Goal: Task Accomplishment & Management: Complete application form

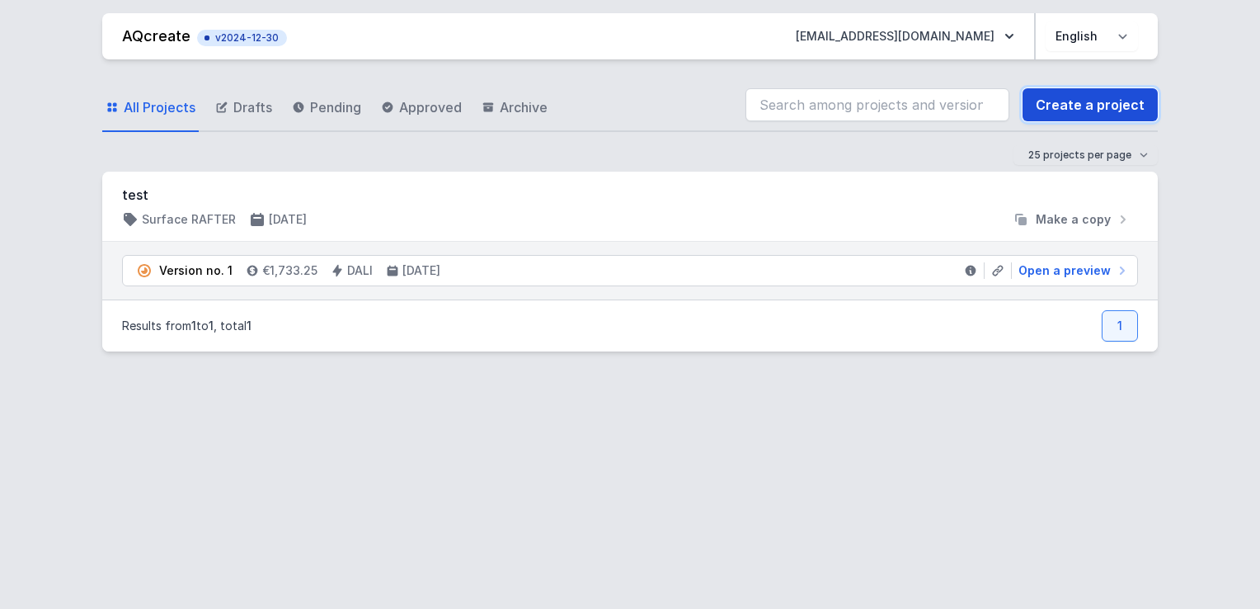
click at [1135, 109] on link "Create a project" at bounding box center [1090, 104] width 135 height 33
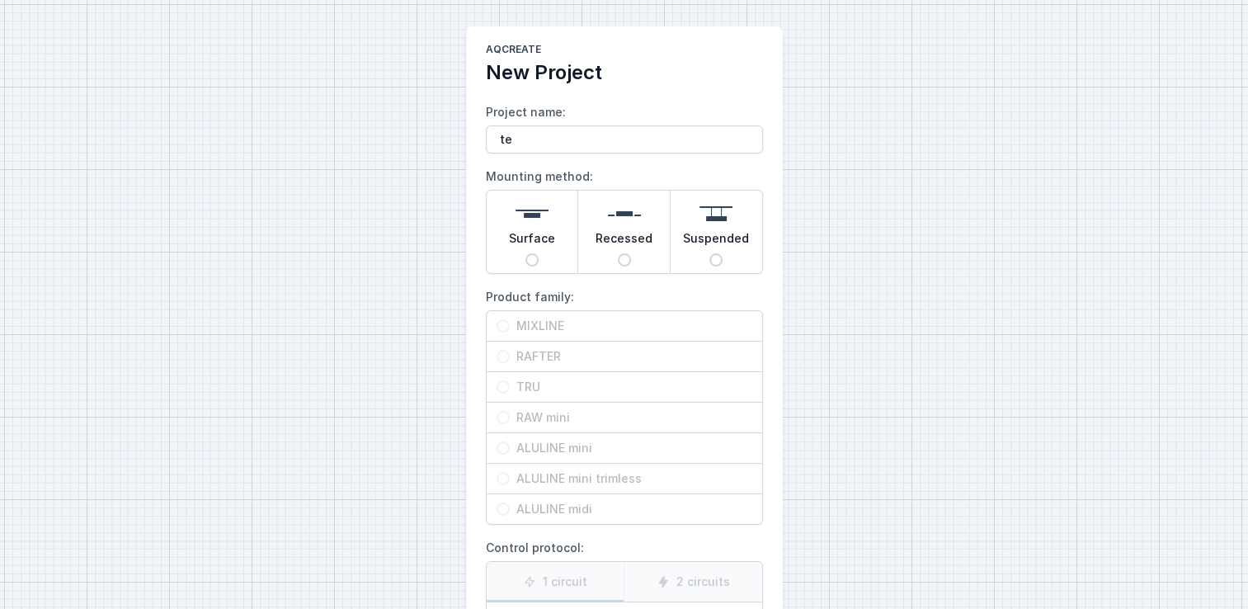
type input "test"
click at [539, 252] on span "Surface" at bounding box center [532, 241] width 46 height 23
click at [539, 253] on input "Surface" at bounding box center [531, 259] width 13 height 13
radio input "true"
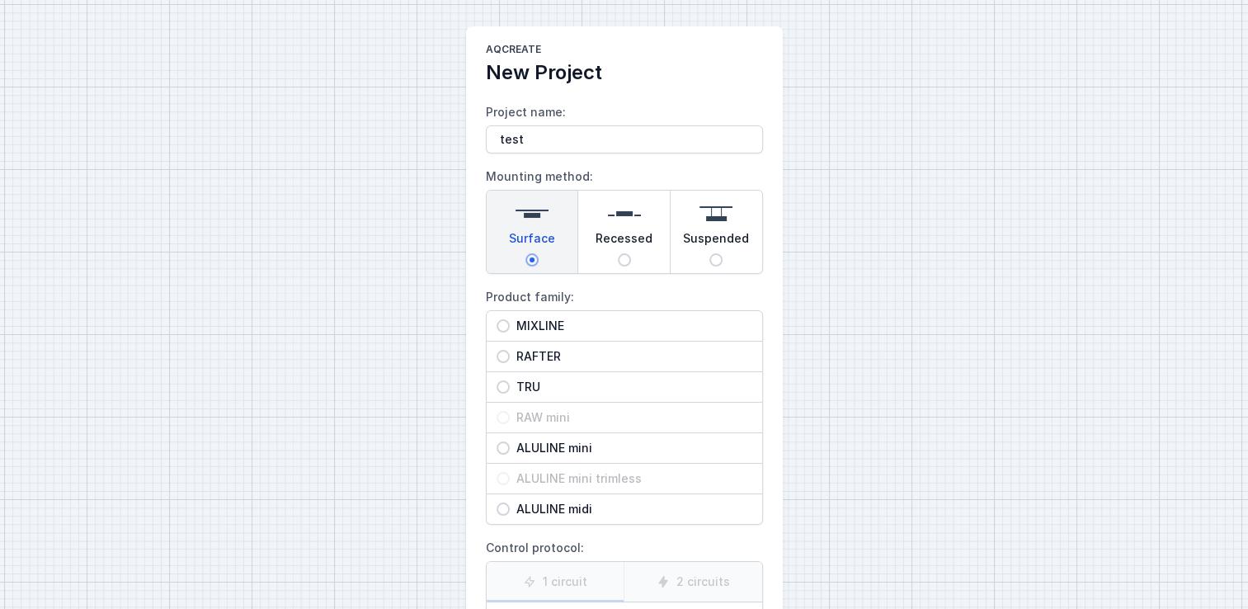
scroll to position [135, 0]
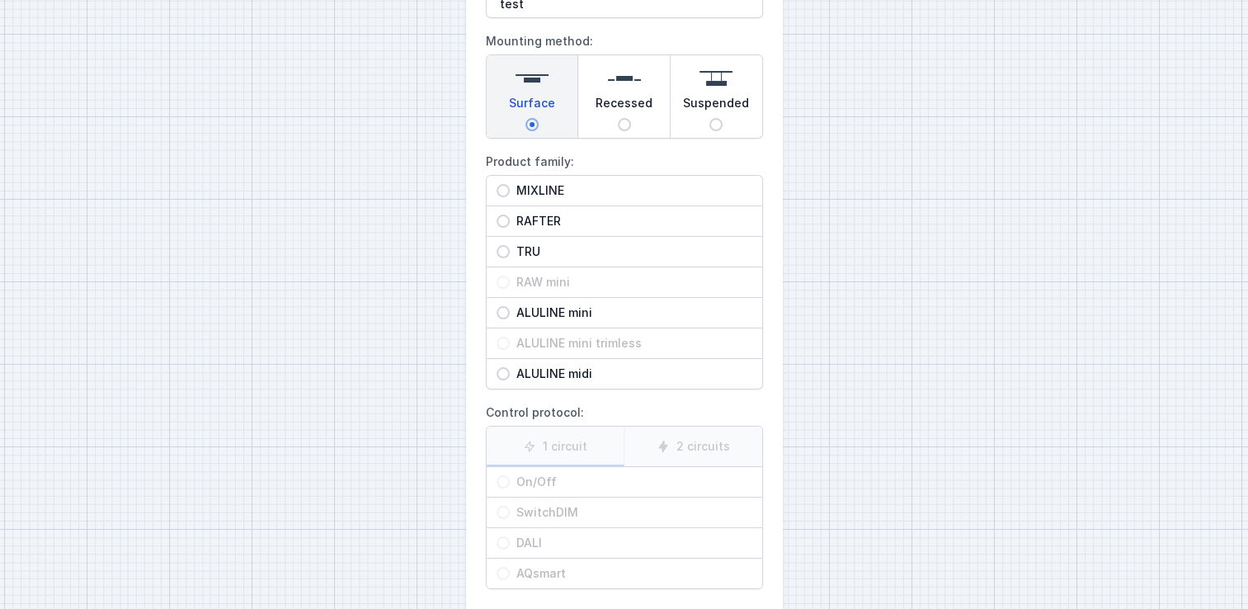
click at [524, 187] on span "MIXLINE" at bounding box center [631, 190] width 242 height 16
click at [510, 187] on input "MIXLINE" at bounding box center [502, 190] width 13 height 13
radio input "true"
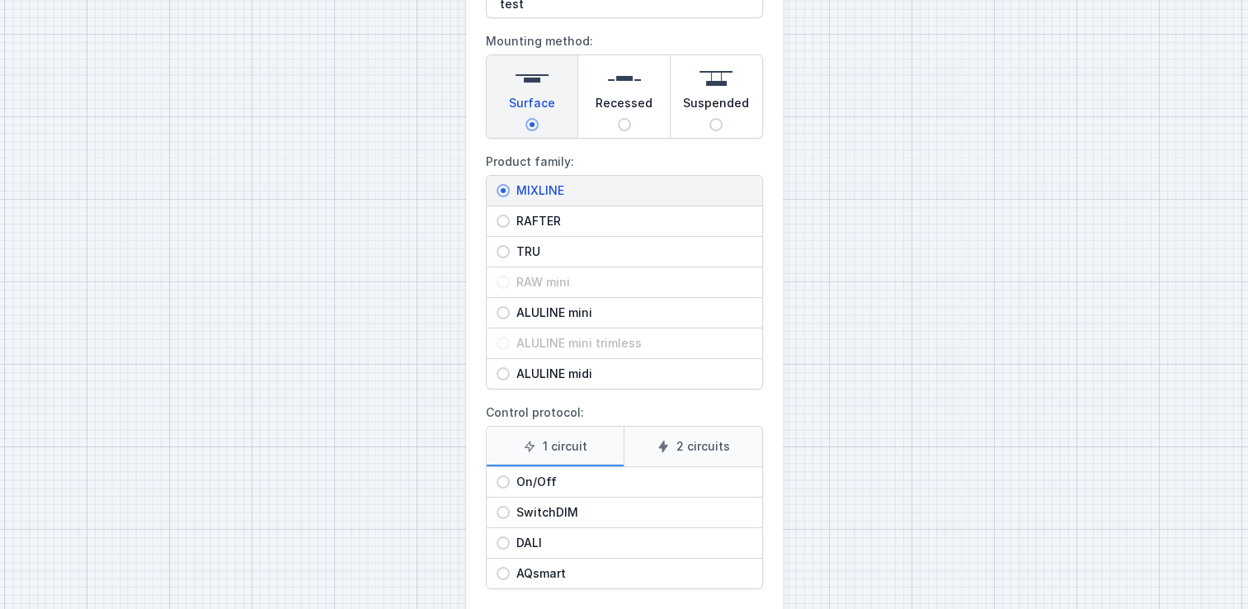
scroll to position [214, 0]
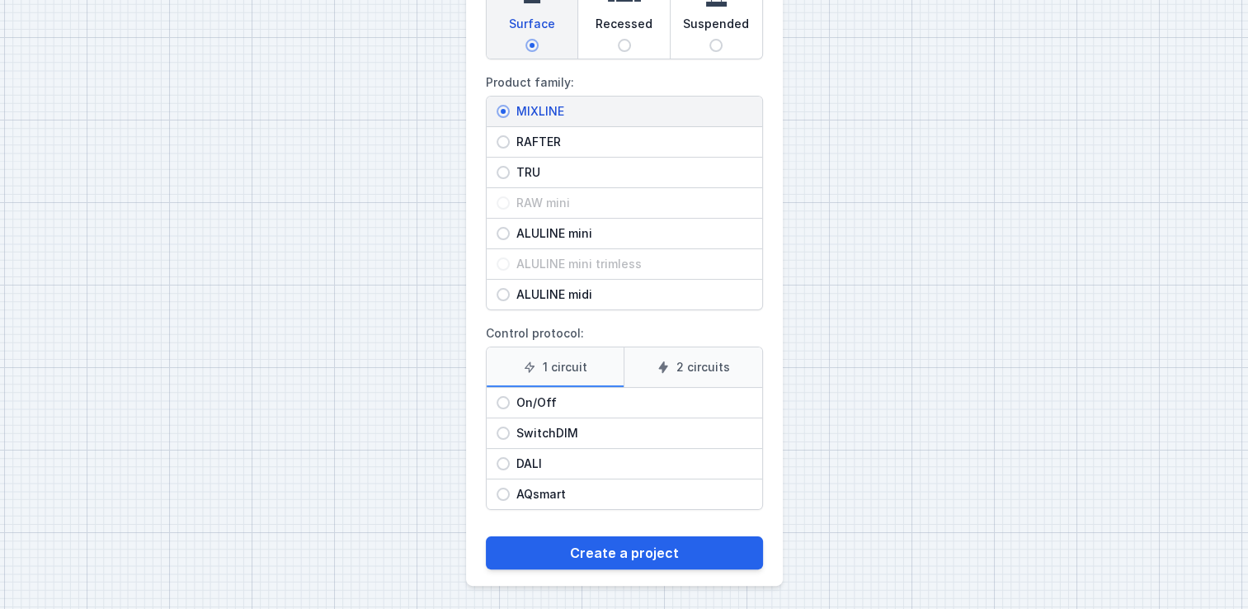
click at [501, 451] on div "DALI" at bounding box center [624, 464] width 275 height 30
click at [501, 457] on input "DALI" at bounding box center [502, 463] width 13 height 13
radio input "true"
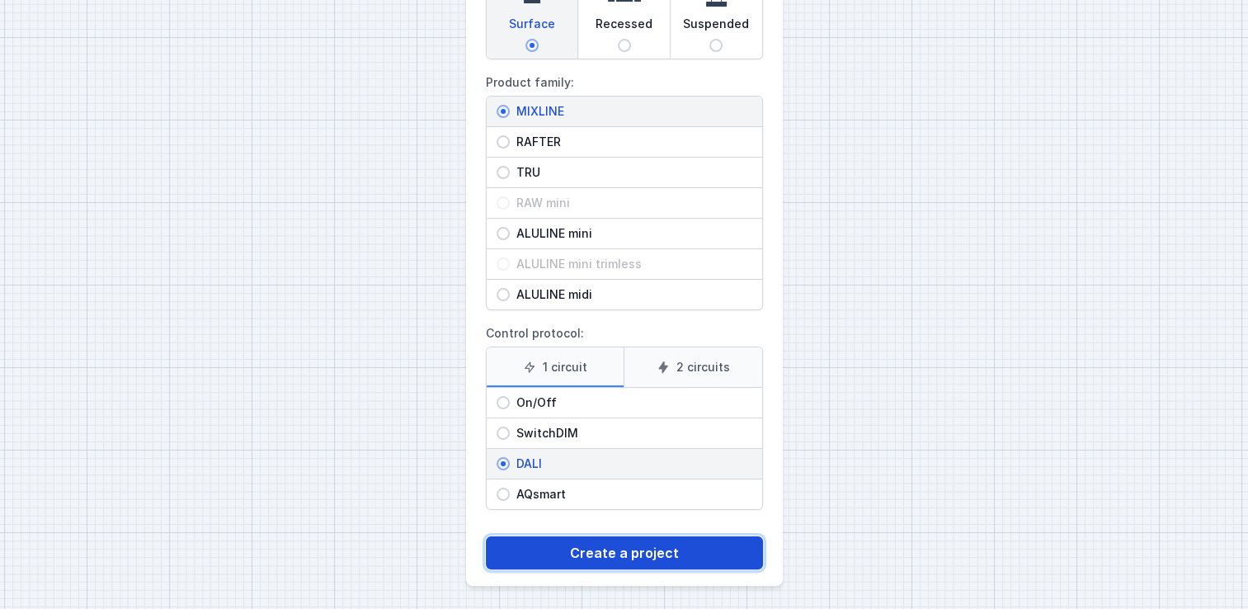
click at [617, 559] on button "Create a project" at bounding box center [624, 552] width 277 height 33
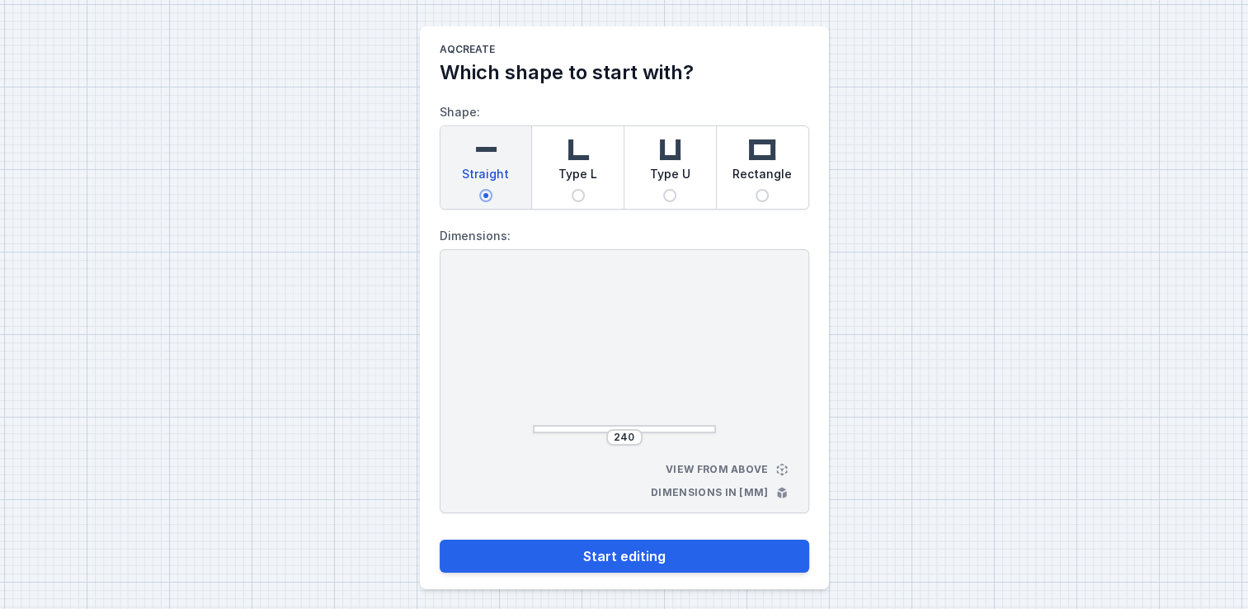
click at [580, 186] on span "Type L" at bounding box center [577, 177] width 39 height 23
click at [580, 189] on input "Type L" at bounding box center [578, 195] width 13 height 13
radio input "true"
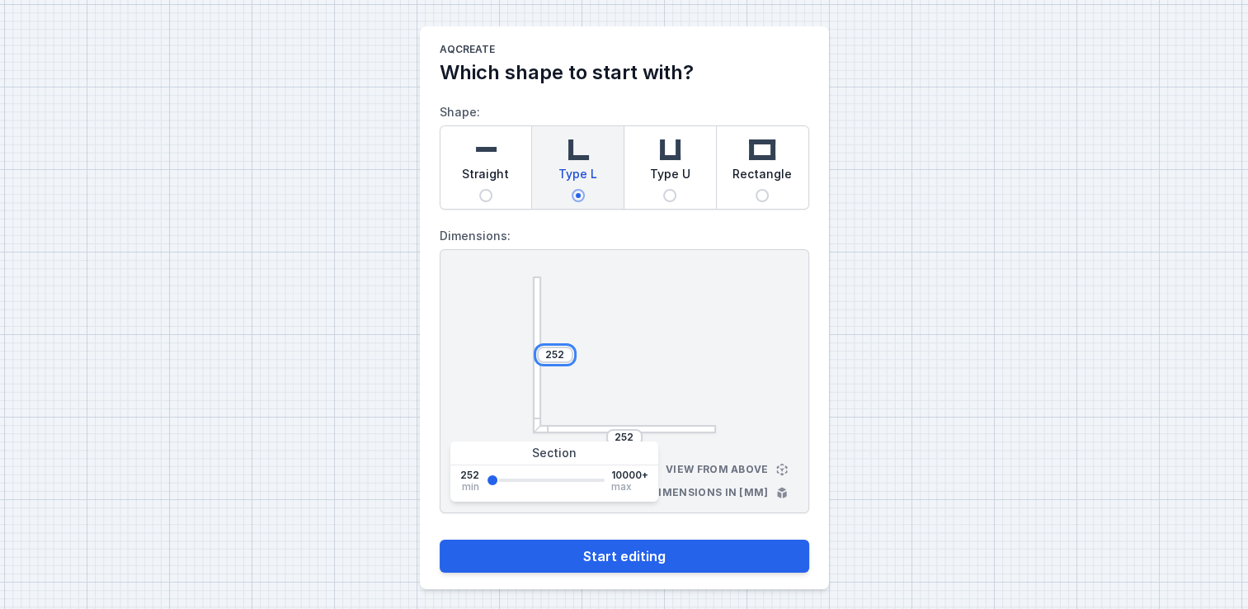
click at [562, 348] on input "252" at bounding box center [555, 354] width 26 height 13
type input "2520"
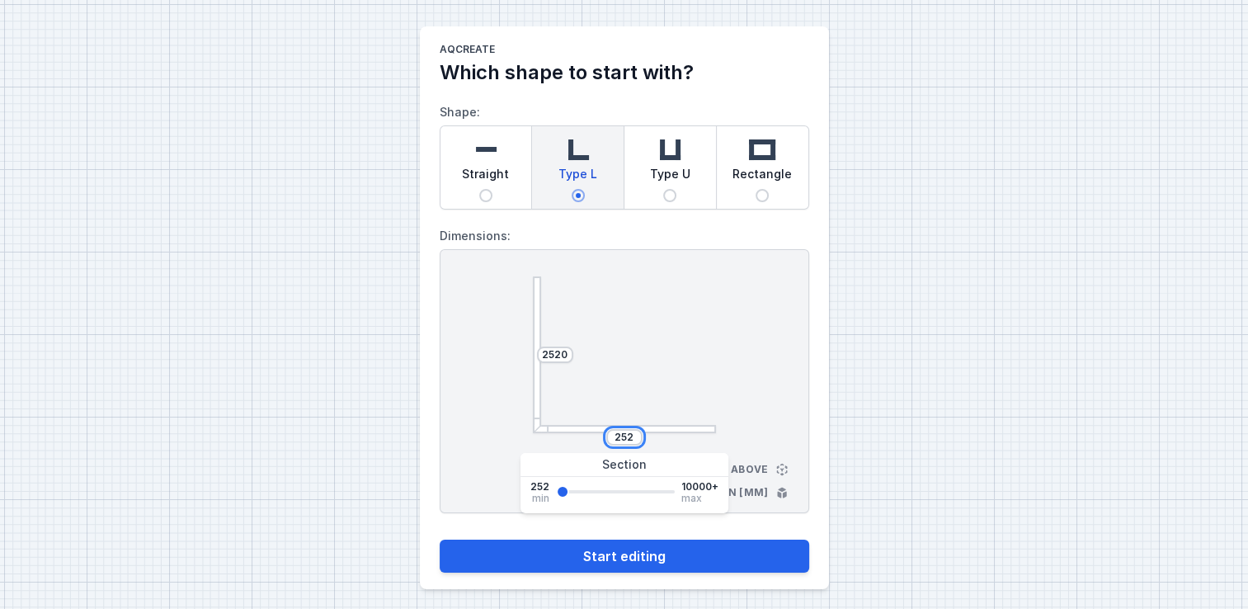
click at [637, 436] on input "252" at bounding box center [624, 437] width 26 height 13
type input "2520"
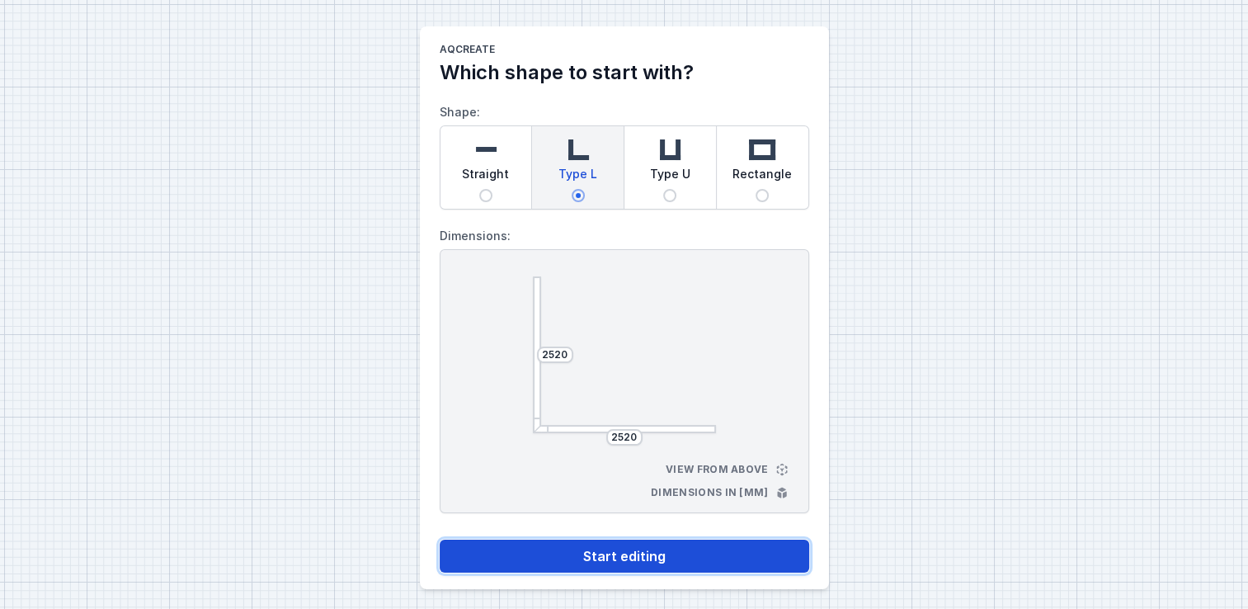
click at [656, 564] on button "Start editing" at bounding box center [624, 555] width 369 height 33
select select "4"
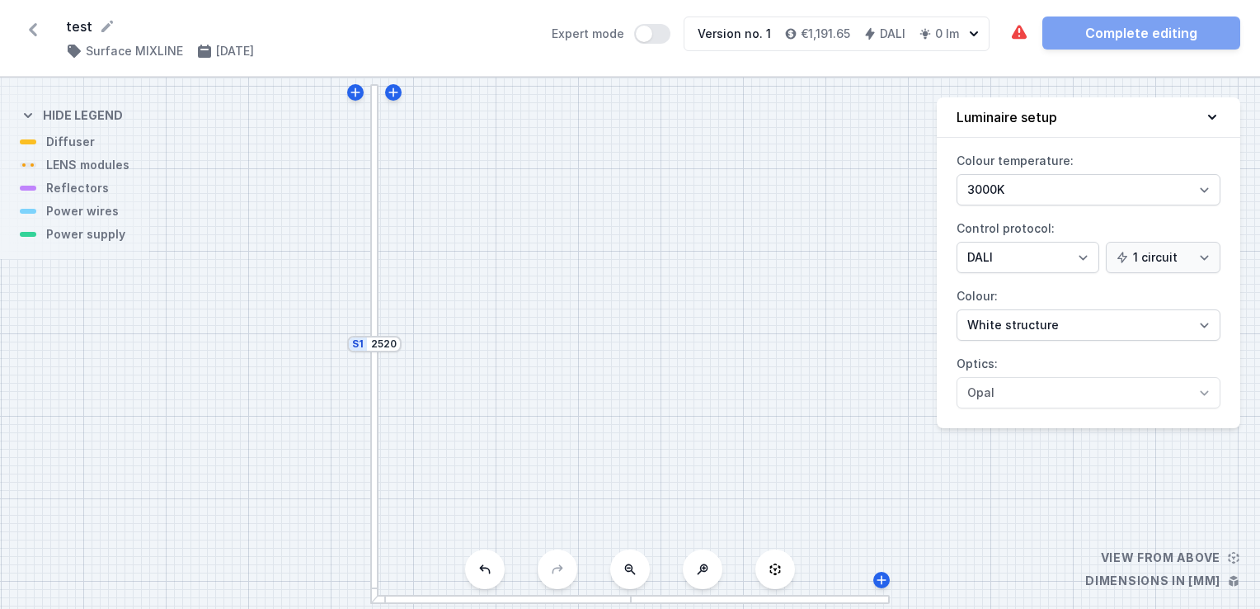
click at [376, 299] on div at bounding box center [374, 213] width 9 height 259
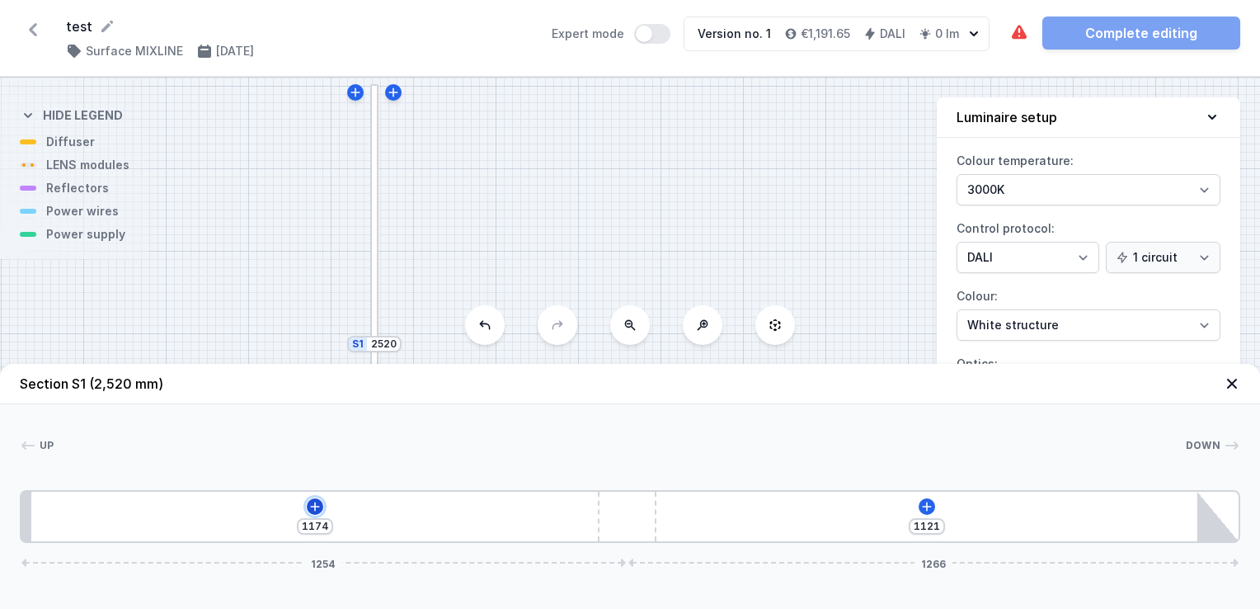
click at [319, 511] on icon at bounding box center [314, 506] width 13 height 13
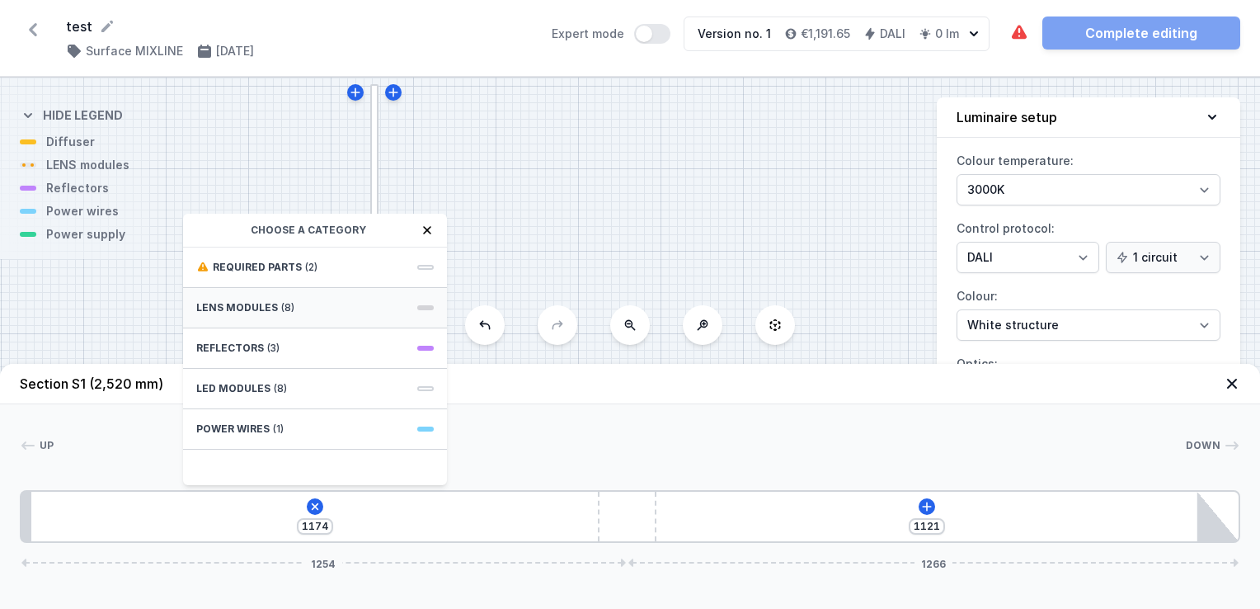
click at [287, 307] on span "(8)" at bounding box center [287, 307] width 13 height 13
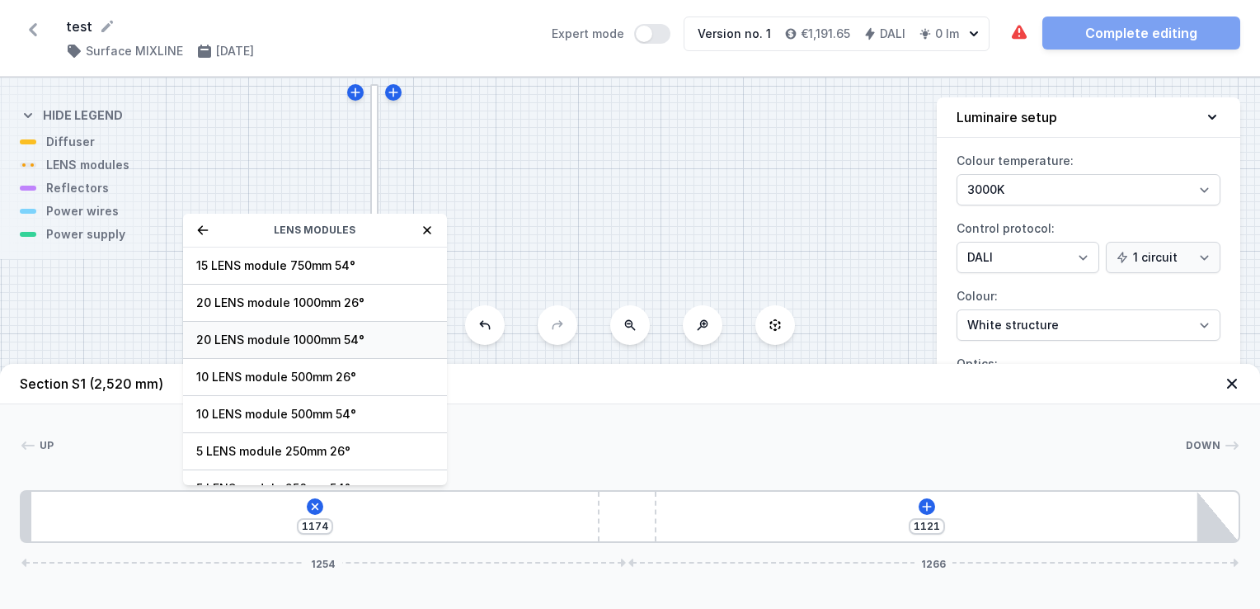
click at [299, 344] on span "20 LENS module 1000mm 54°" at bounding box center [315, 340] width 238 height 16
type input "174"
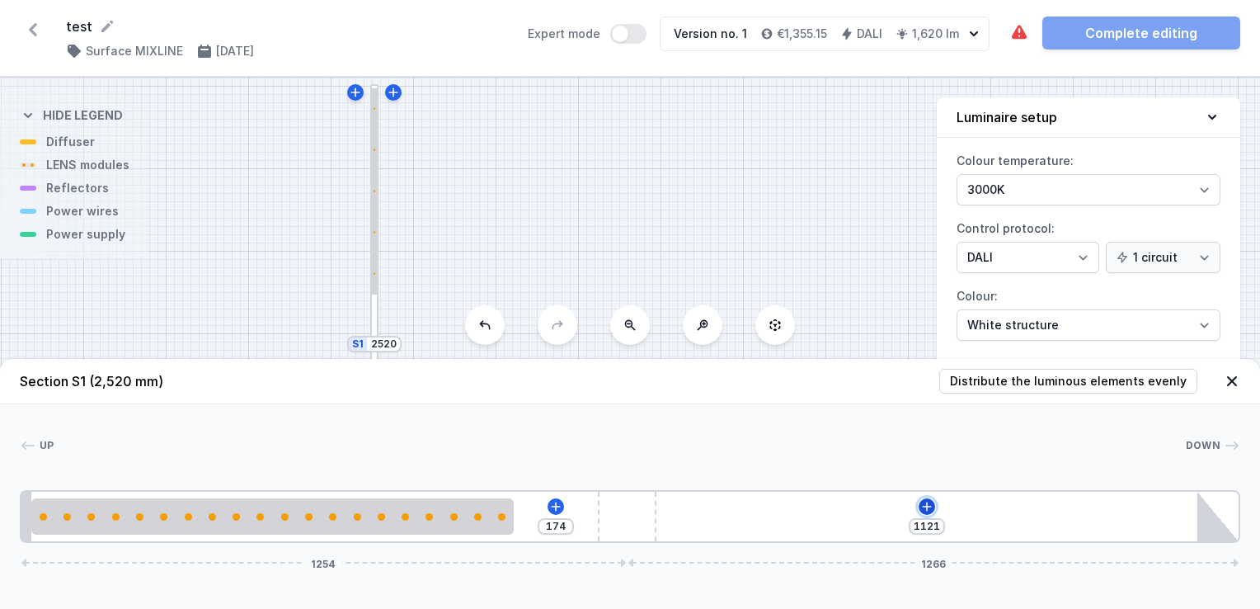
click at [925, 503] on icon at bounding box center [926, 506] width 13 height 13
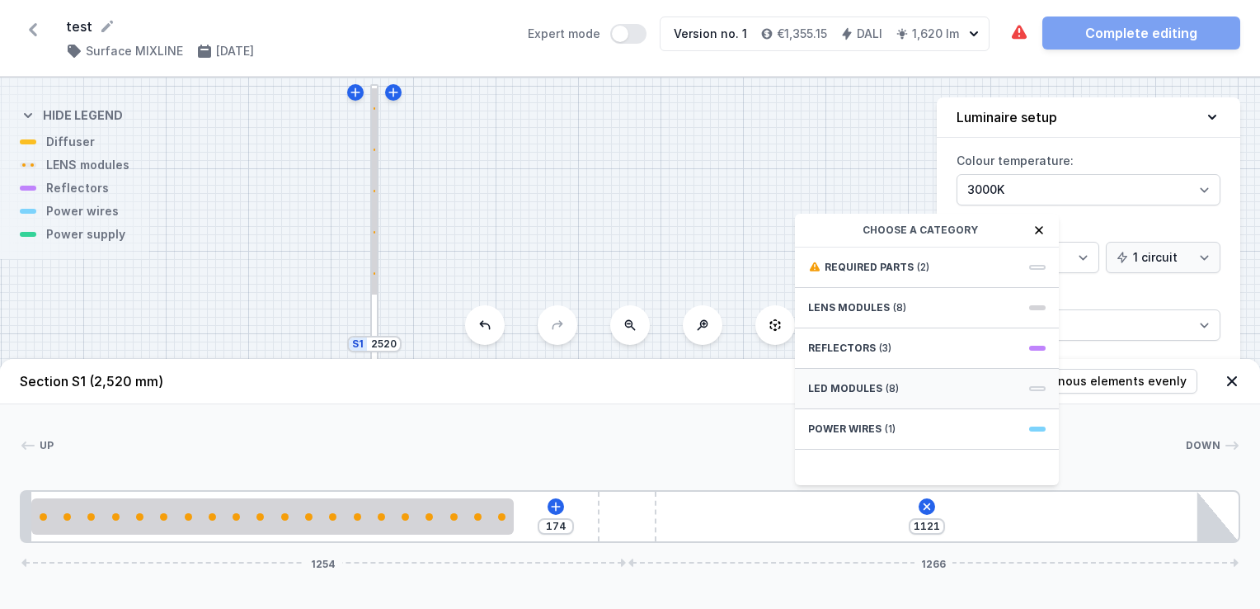
click at [872, 386] on span "LED modules" at bounding box center [845, 388] width 74 height 13
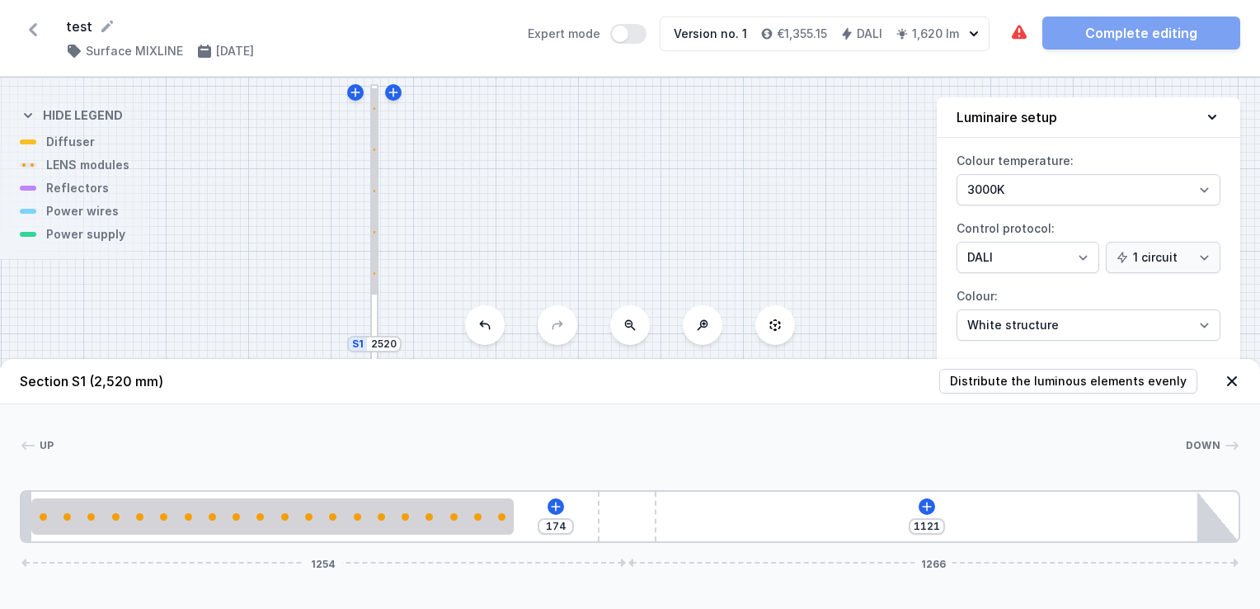
click at [993, 517] on div "[CREDIT_CARD_NUMBER]" at bounding box center [630, 516] width 1221 height 53
click at [928, 504] on icon at bounding box center [926, 506] width 13 height 13
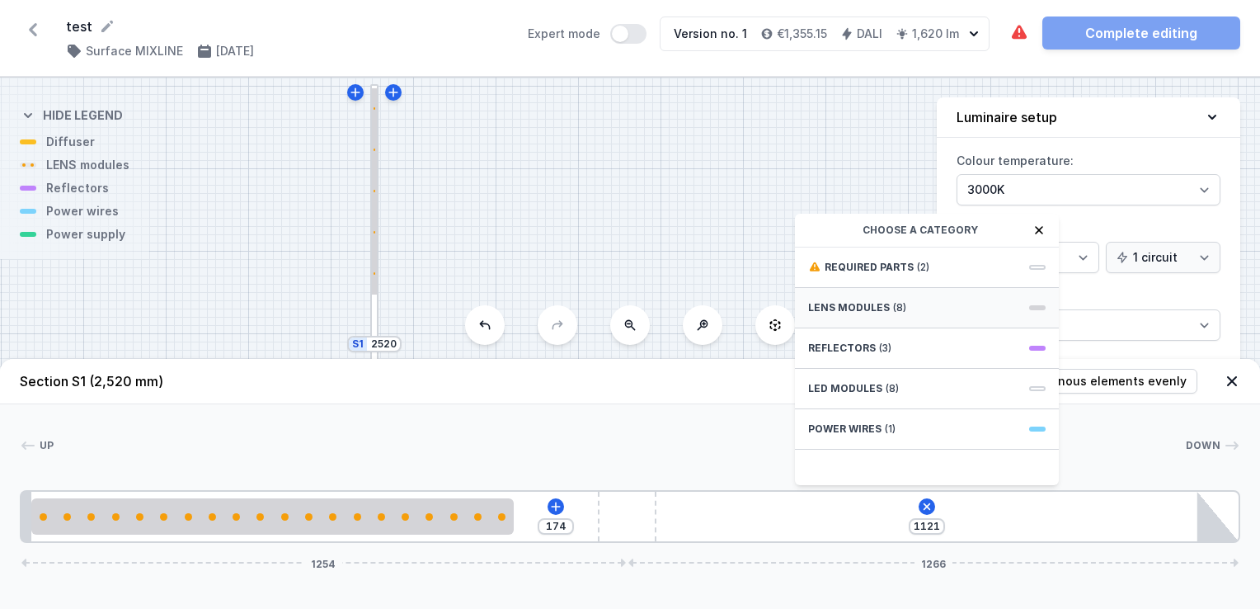
click at [879, 317] on div "LENS modules (8)" at bounding box center [927, 308] width 264 height 40
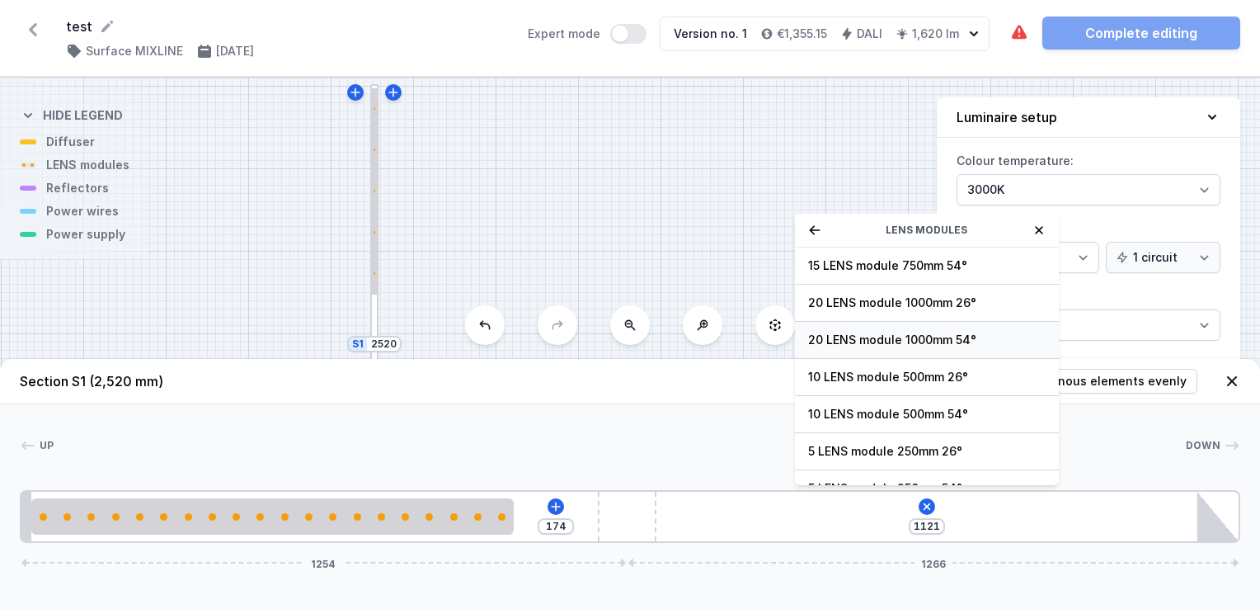
click at [881, 341] on span "20 LENS module 1000mm 54°" at bounding box center [927, 340] width 238 height 16
type input "121"
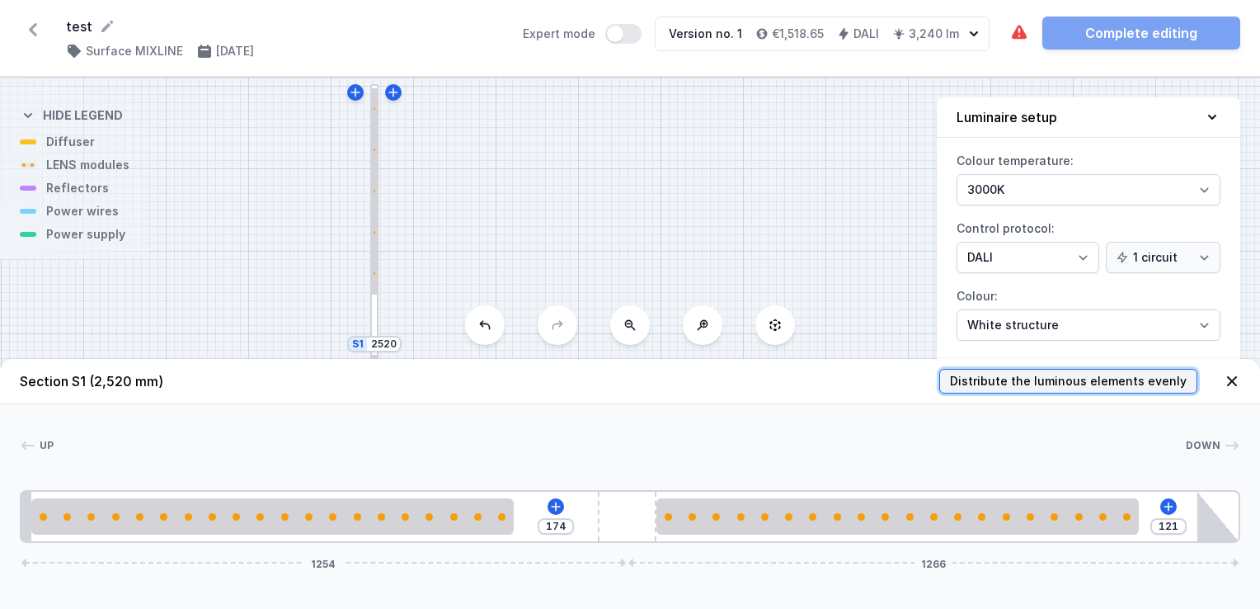
click at [1069, 380] on span "Distribute the luminous elements evenly" at bounding box center [1068, 381] width 237 height 16
type input "21"
type input "89"
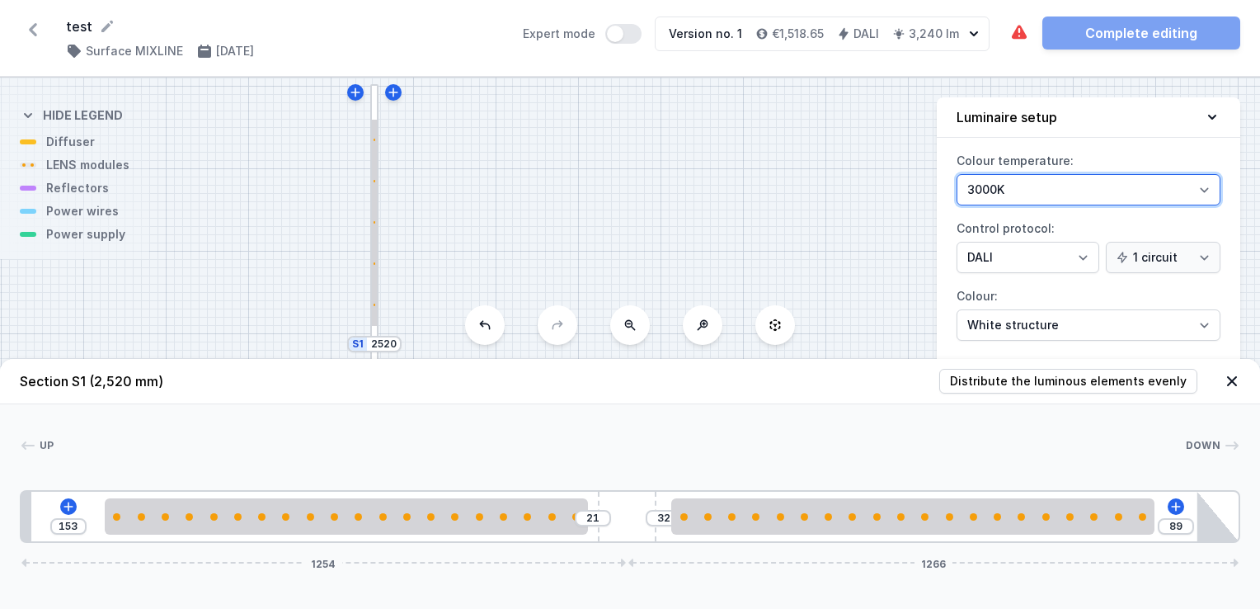
click at [1044, 186] on select "3000K 4000K 2700K" at bounding box center [1089, 189] width 264 height 31
click at [822, 448] on div at bounding box center [620, 445] width 1132 height 16
click at [72, 511] on icon at bounding box center [68, 506] width 13 height 13
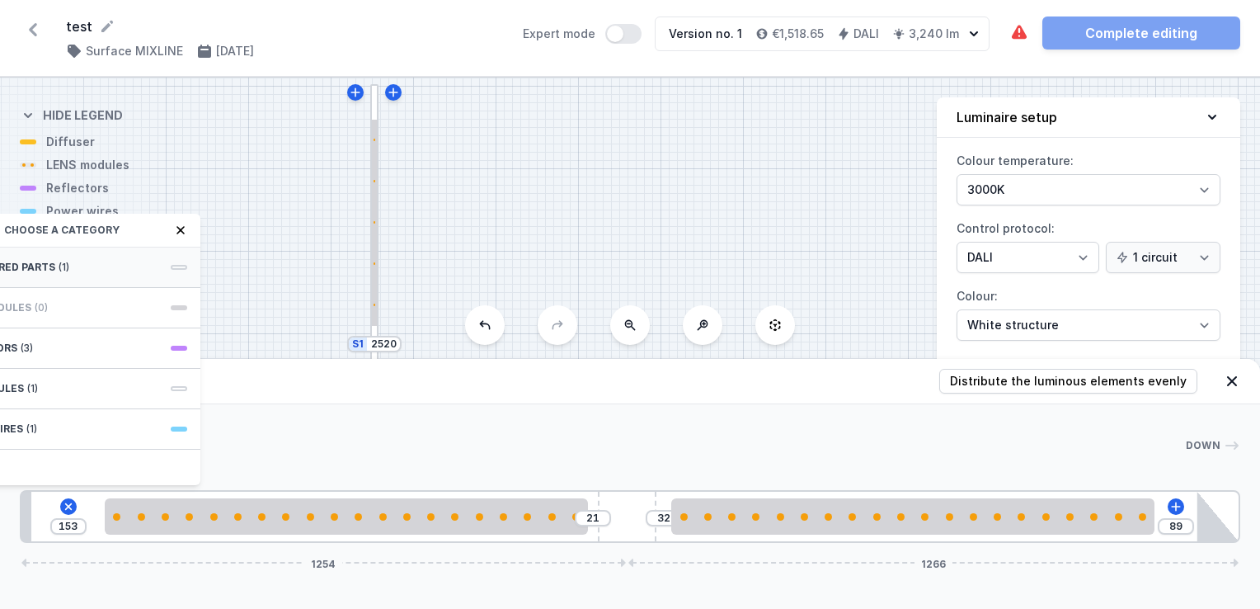
click at [102, 267] on div "Required parts (1)" at bounding box center [68, 267] width 264 height 40
click at [112, 264] on span "Hole for power supply cable" at bounding box center [69, 265] width 238 height 16
type input "73"
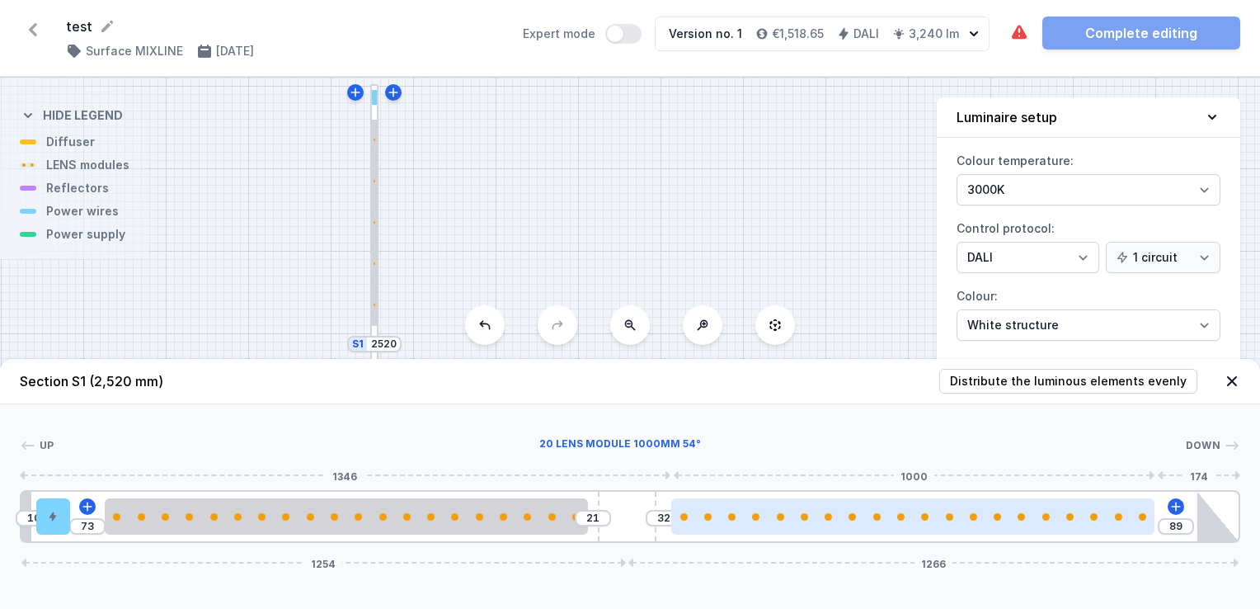
click at [804, 516] on div at bounding box center [804, 516] width 7 height 7
select select "2680"
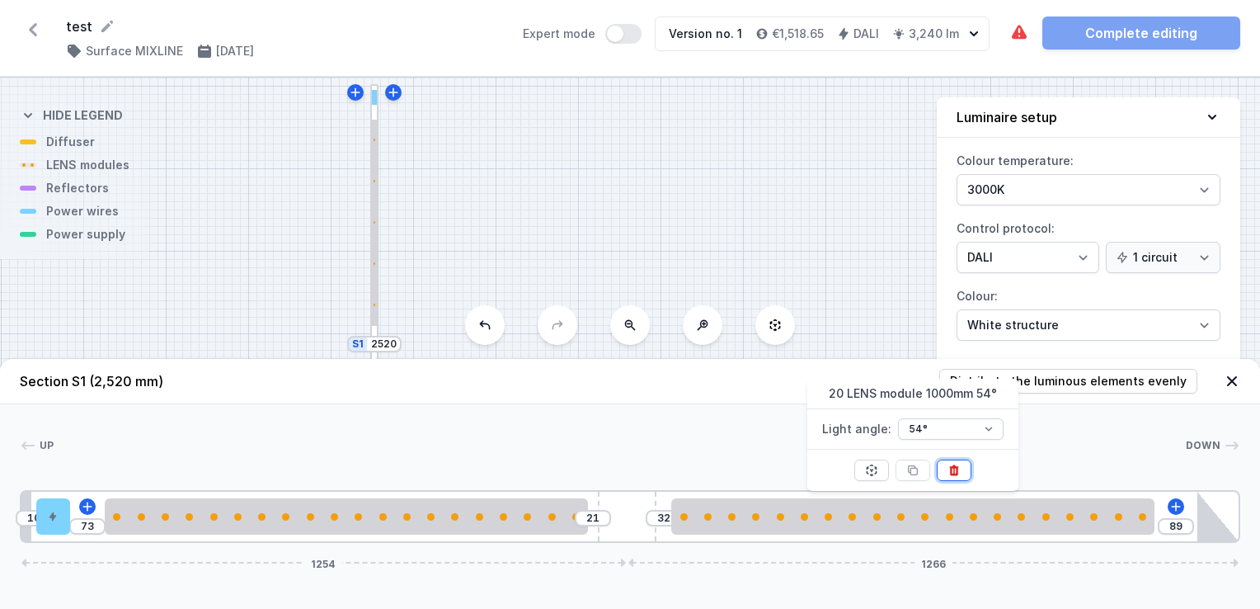
click at [956, 473] on icon at bounding box center [954, 470] width 9 height 11
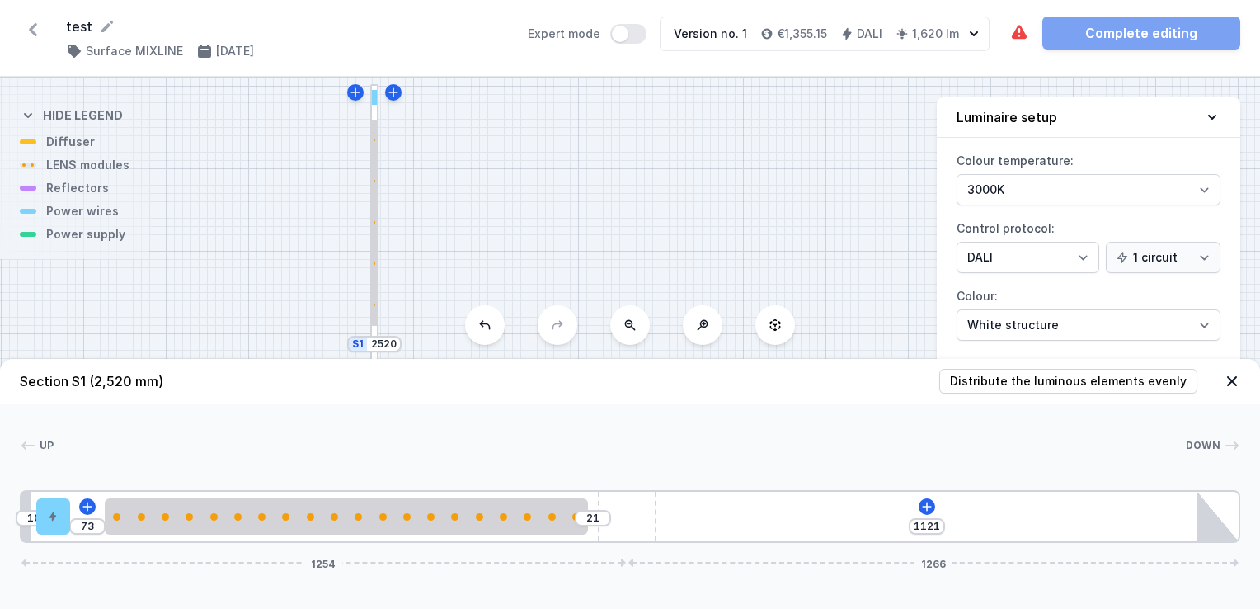
click at [917, 506] on div "10 73 21 1121 1254 1266" at bounding box center [630, 516] width 1221 height 53
click at [920, 507] on button at bounding box center [927, 506] width 16 height 16
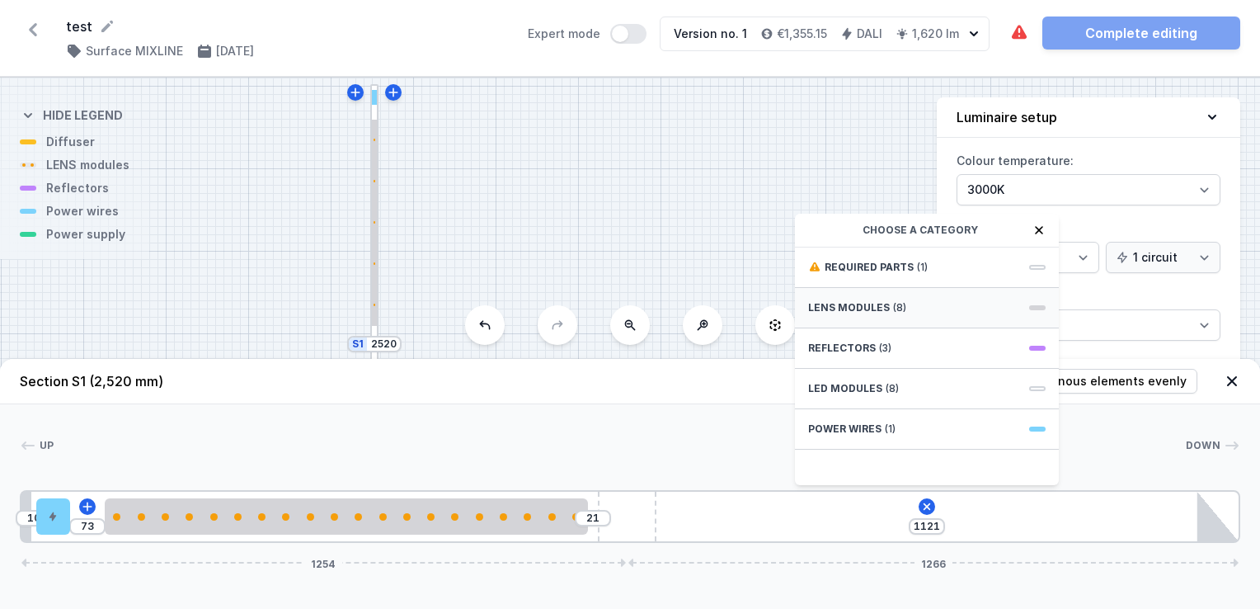
click at [893, 307] on span "(8)" at bounding box center [899, 307] width 13 height 13
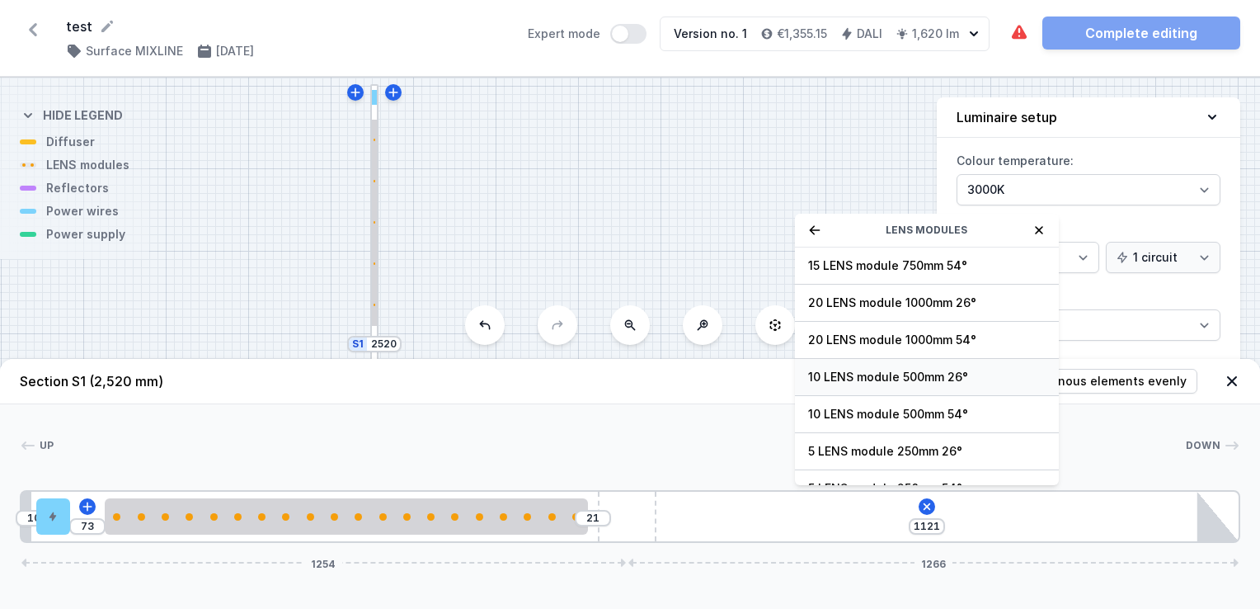
click at [872, 374] on span "10 LENS module 500mm 26°" at bounding box center [927, 377] width 238 height 16
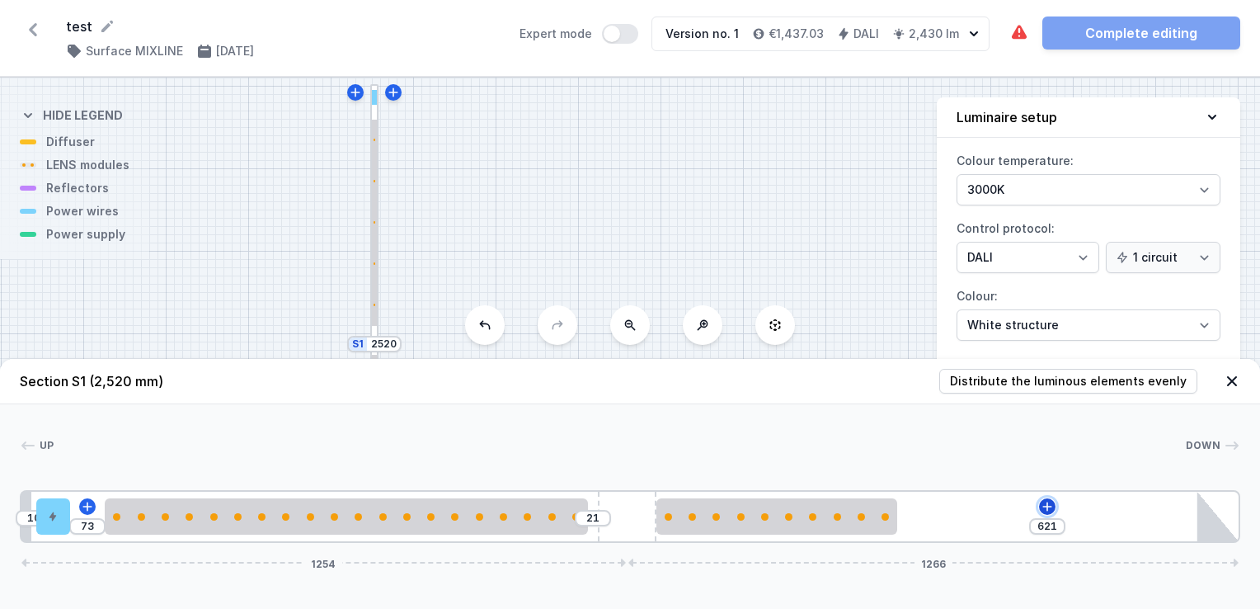
click at [1042, 506] on icon at bounding box center [1047, 506] width 13 height 13
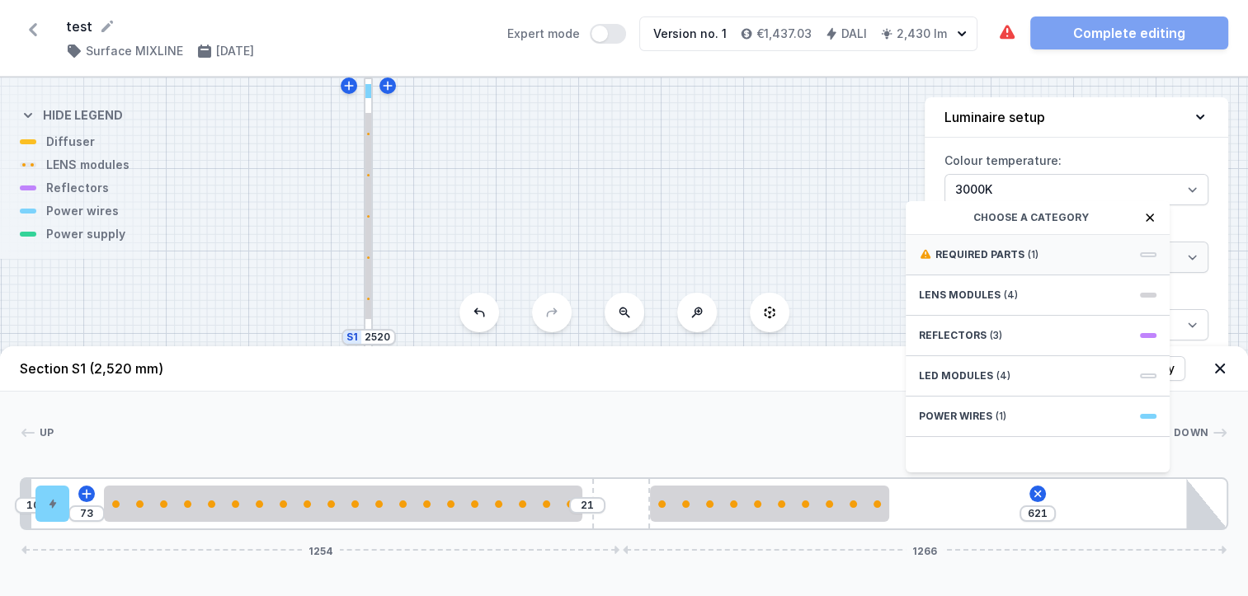
click at [1069, 264] on div "Required parts (1)" at bounding box center [1038, 255] width 264 height 40
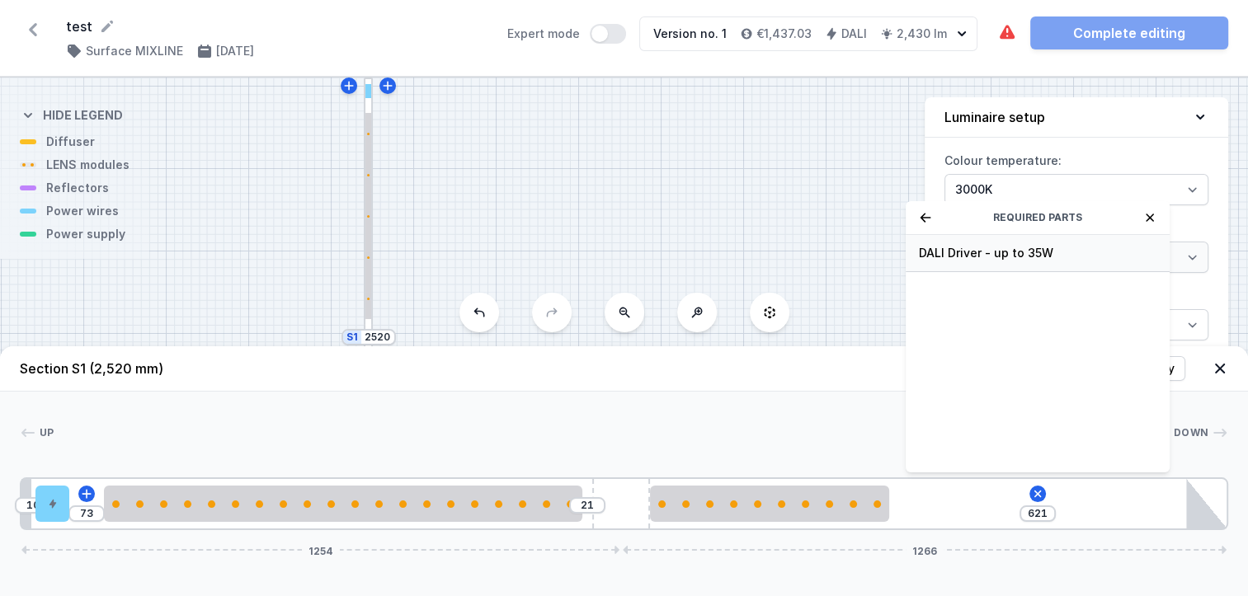
click at [1036, 261] on span "DALI Driver - up to 35W" at bounding box center [1038, 253] width 238 height 16
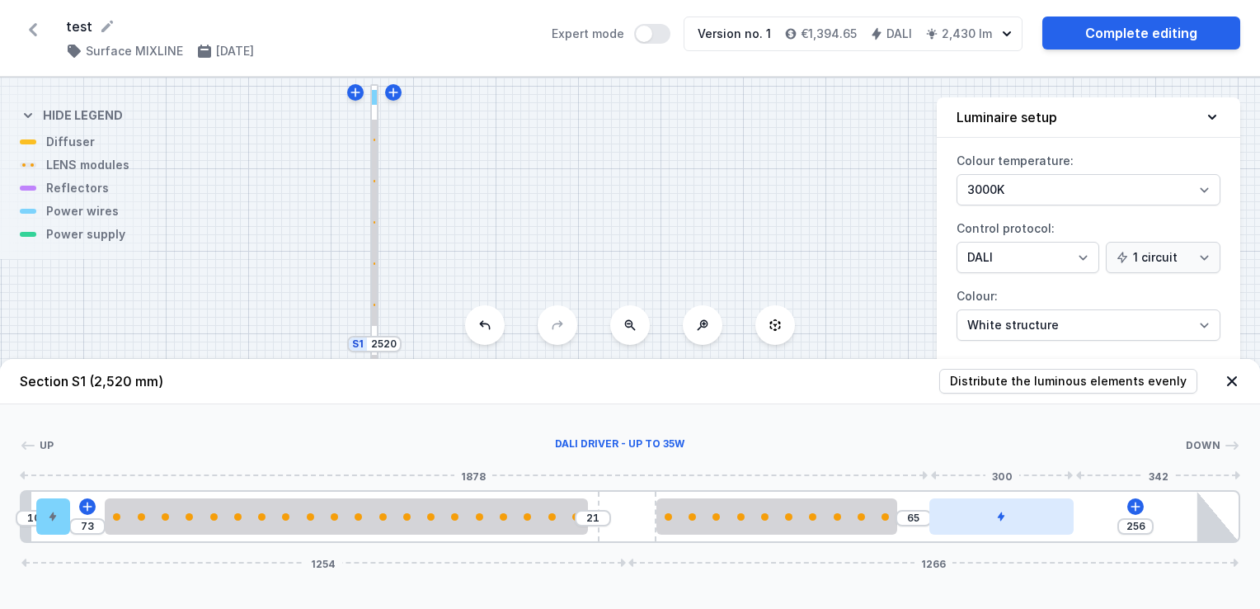
type input "254"
type input "67"
type input "247"
type input "74"
type input "242"
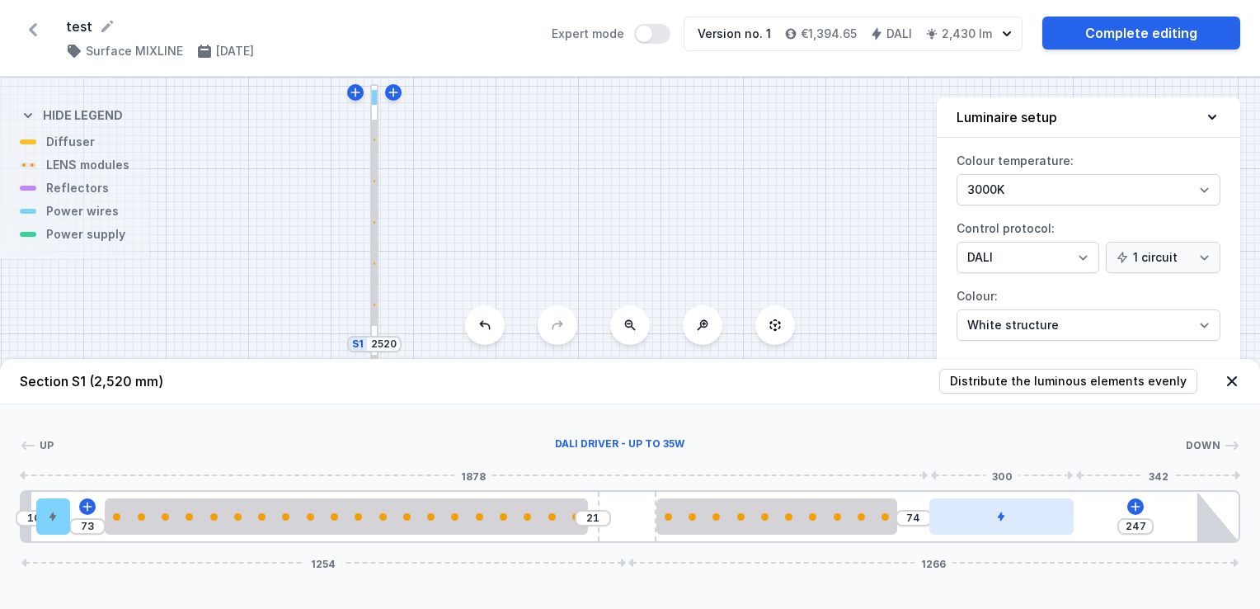
type input "79"
type input "236"
type input "85"
type input "231"
type input "90"
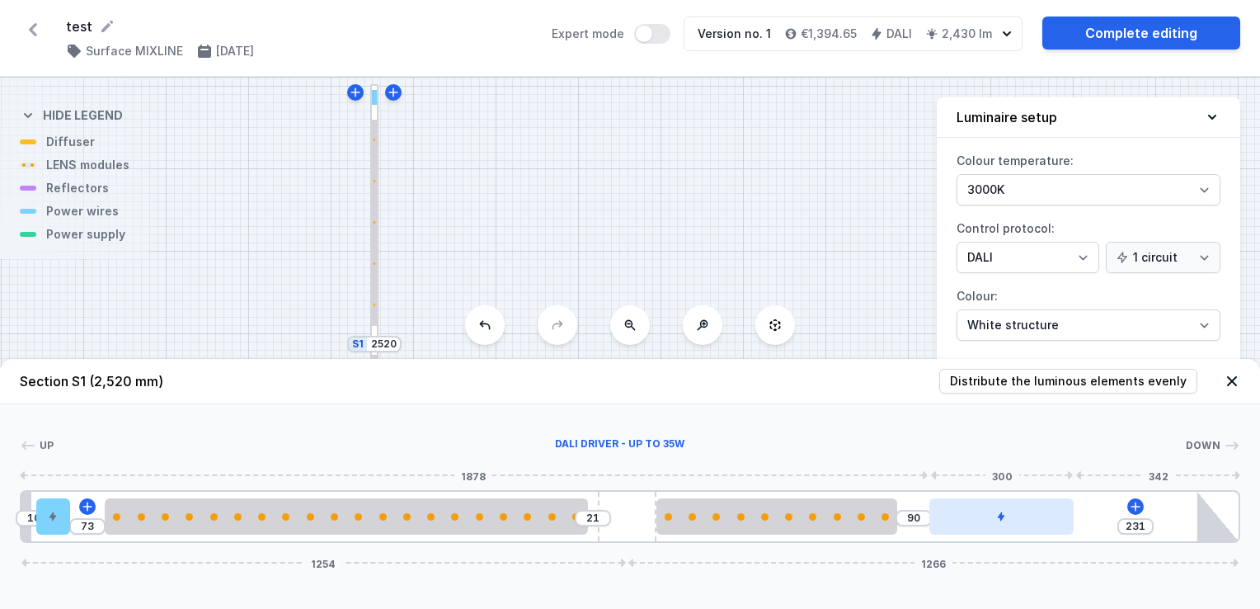
type input "229"
type input "92"
type input "227"
type input "94"
type input "226"
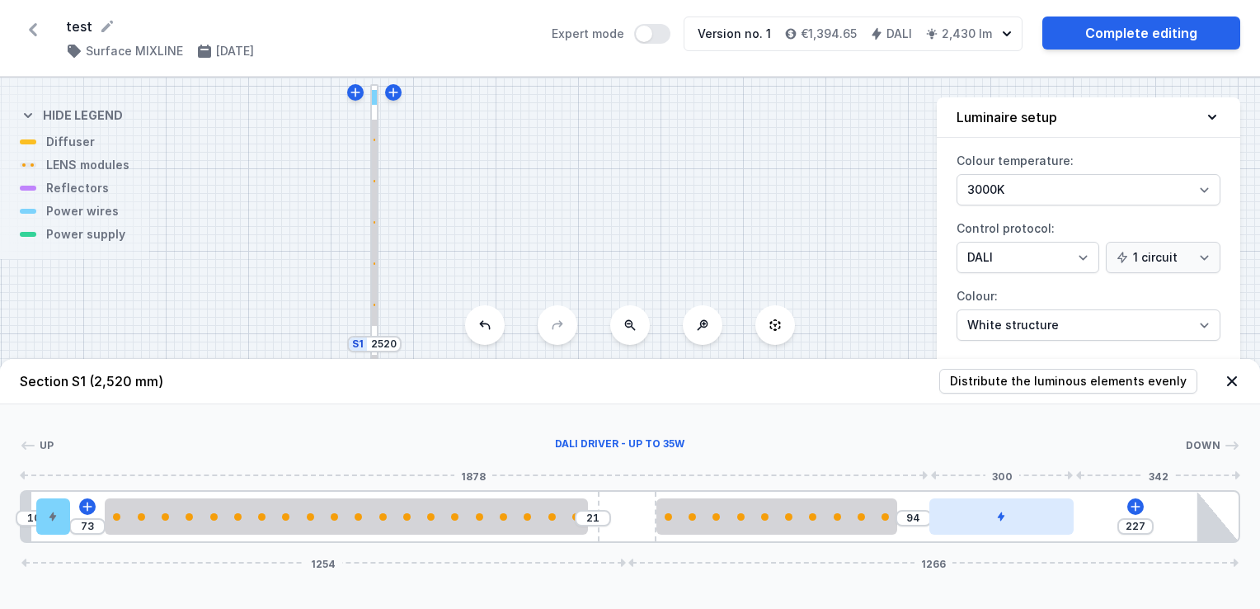
type input "95"
type input "224"
type input "97"
type input "222"
type input "99"
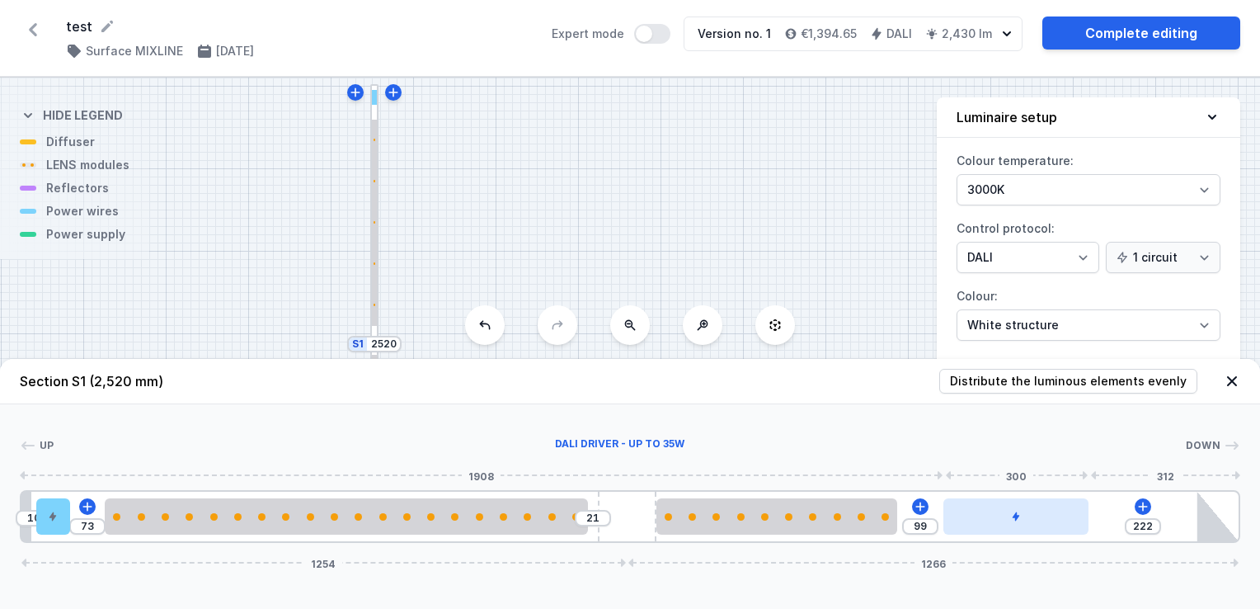
type input "197"
type input "124"
type input "196"
type input "125"
drag, startPoint x: 993, startPoint y: 515, endPoint x: 1075, endPoint y: 518, distance: 82.5
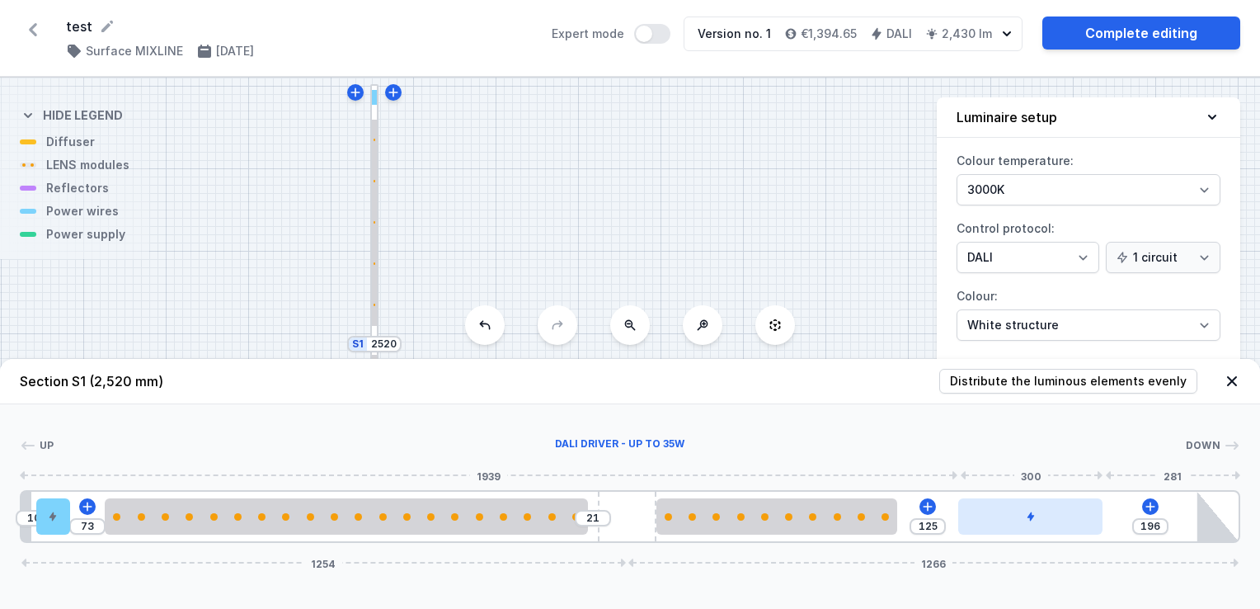
click at [1075, 518] on div at bounding box center [1030, 516] width 145 height 36
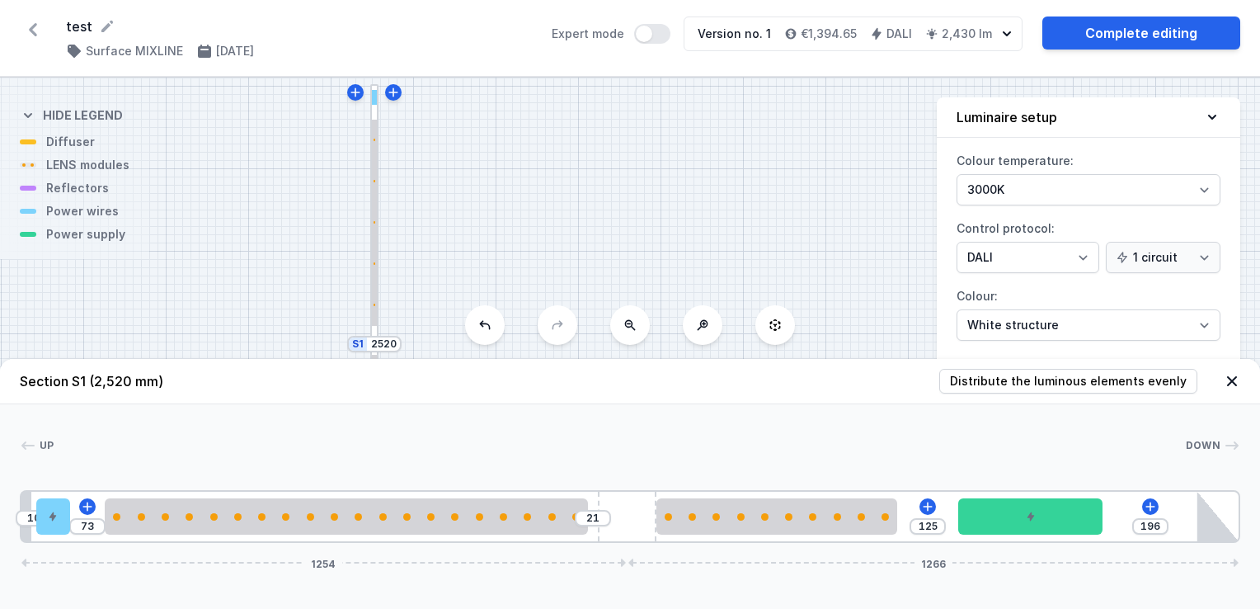
click at [1231, 378] on icon at bounding box center [1232, 381] width 16 height 16
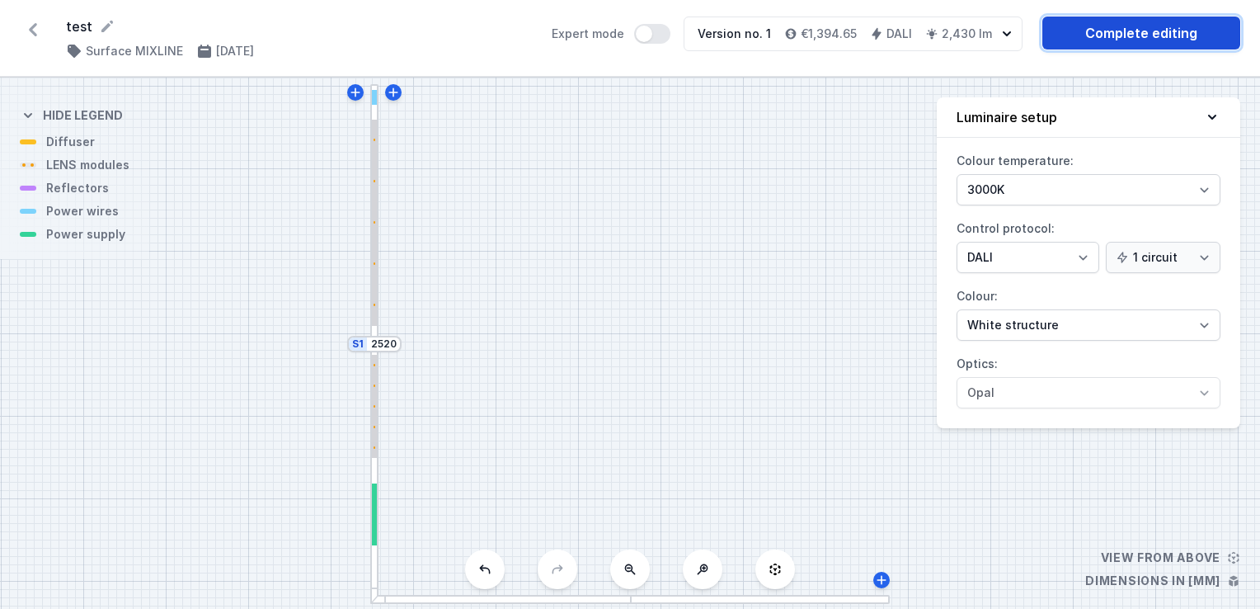
click at [1183, 35] on link "Complete editing" at bounding box center [1141, 32] width 198 height 33
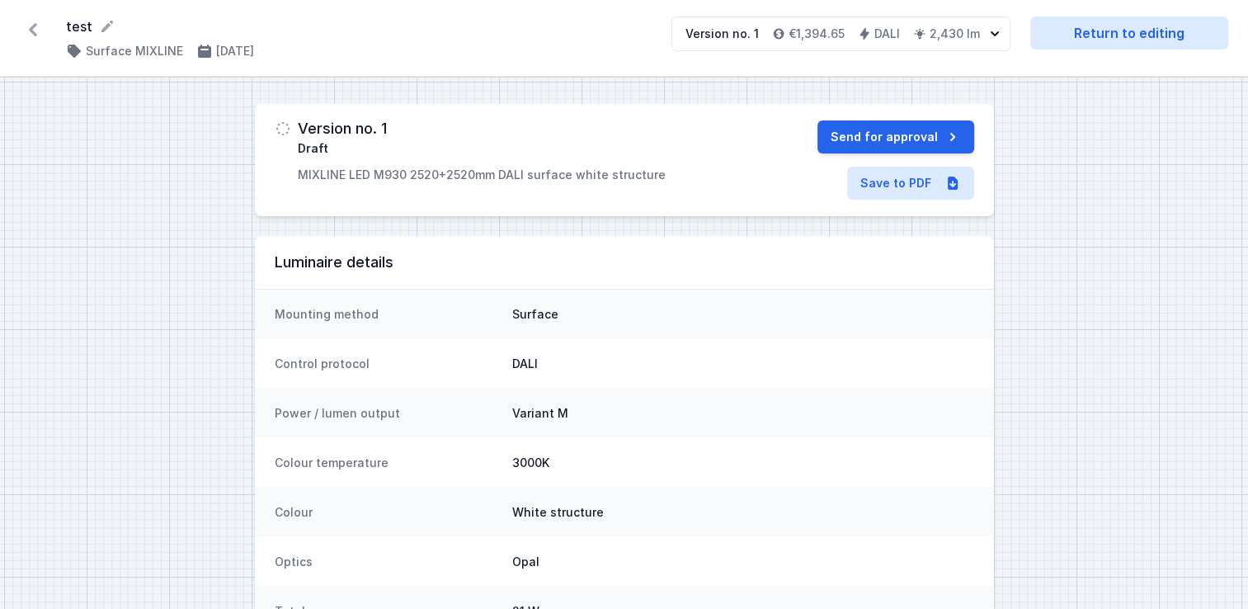
select select "4"
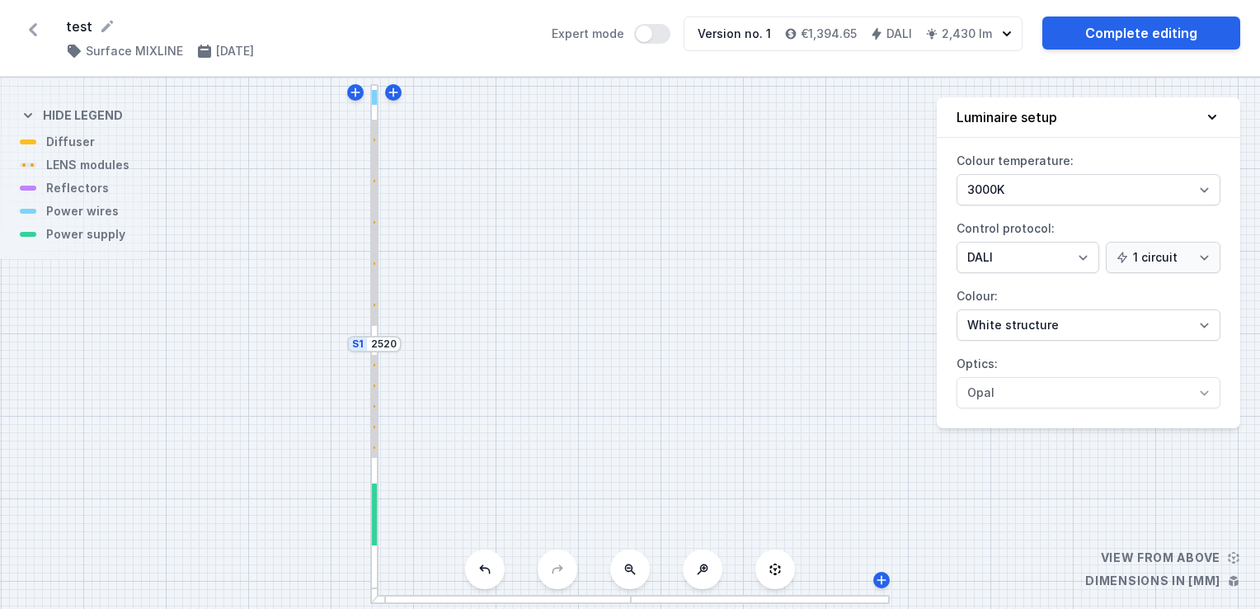
click at [556, 595] on div at bounding box center [500, 599] width 261 height 9
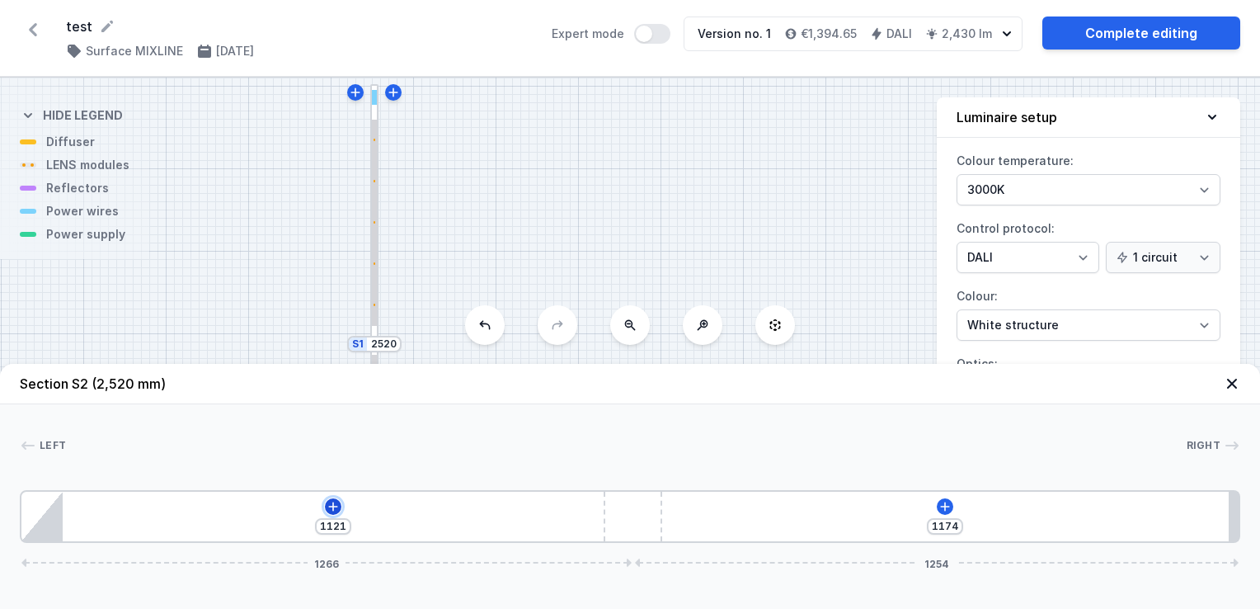
click at [330, 514] on button at bounding box center [333, 506] width 16 height 16
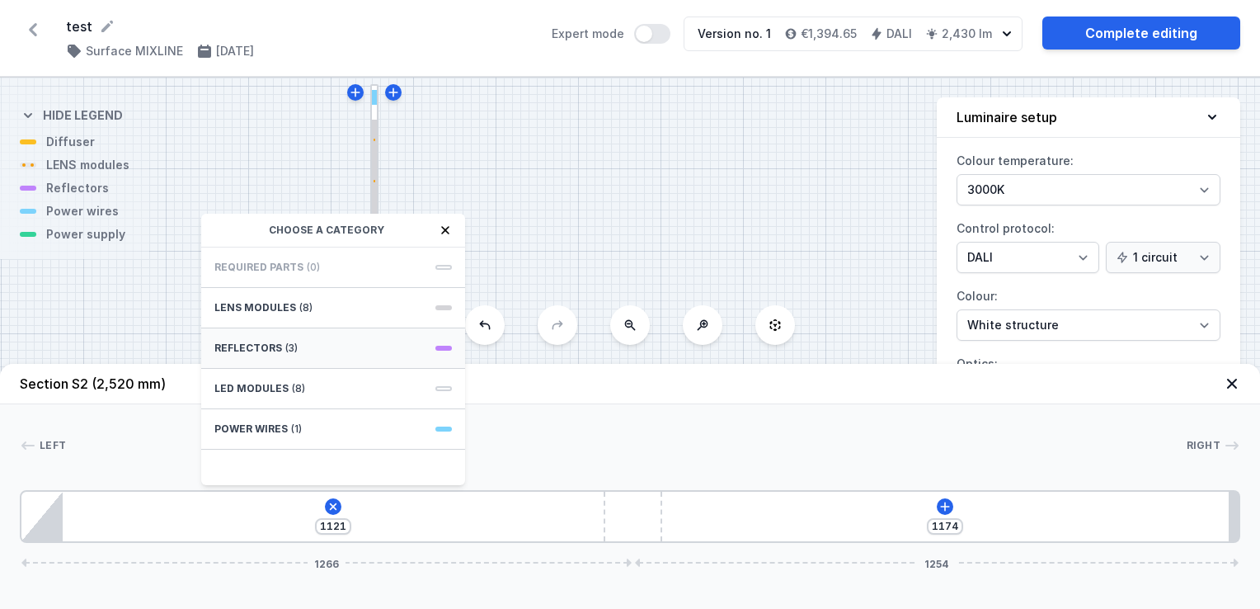
click at [333, 350] on div "Reflectors (3)" at bounding box center [333, 348] width 264 height 40
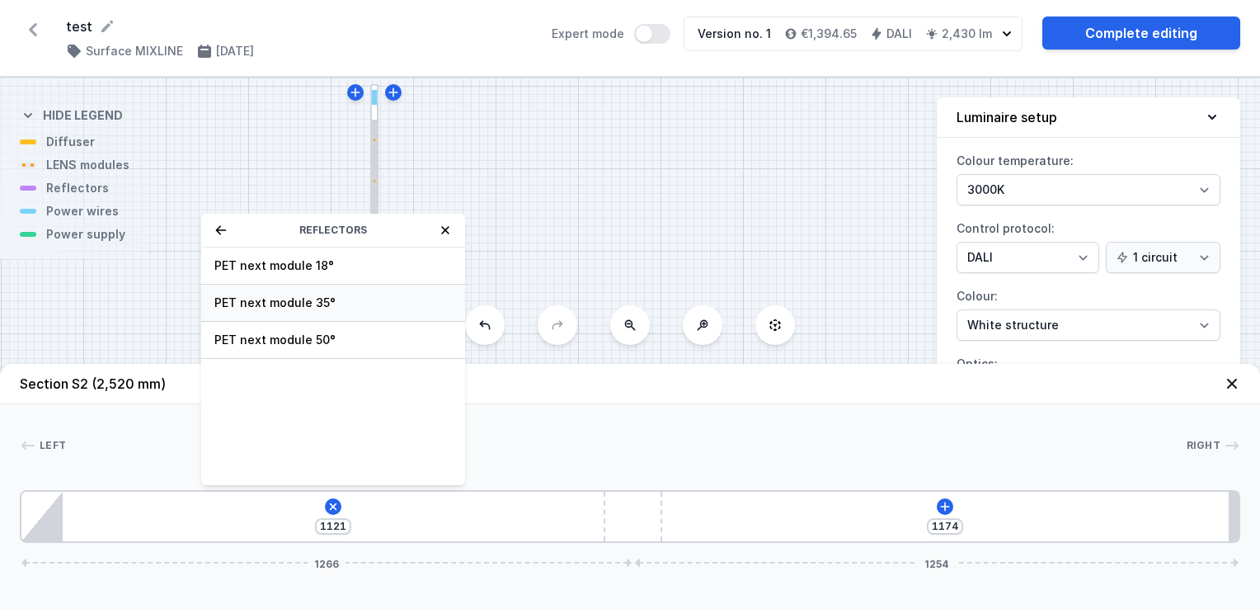
click at [303, 299] on span "PET next module 35°" at bounding box center [333, 302] width 238 height 16
type input "1051"
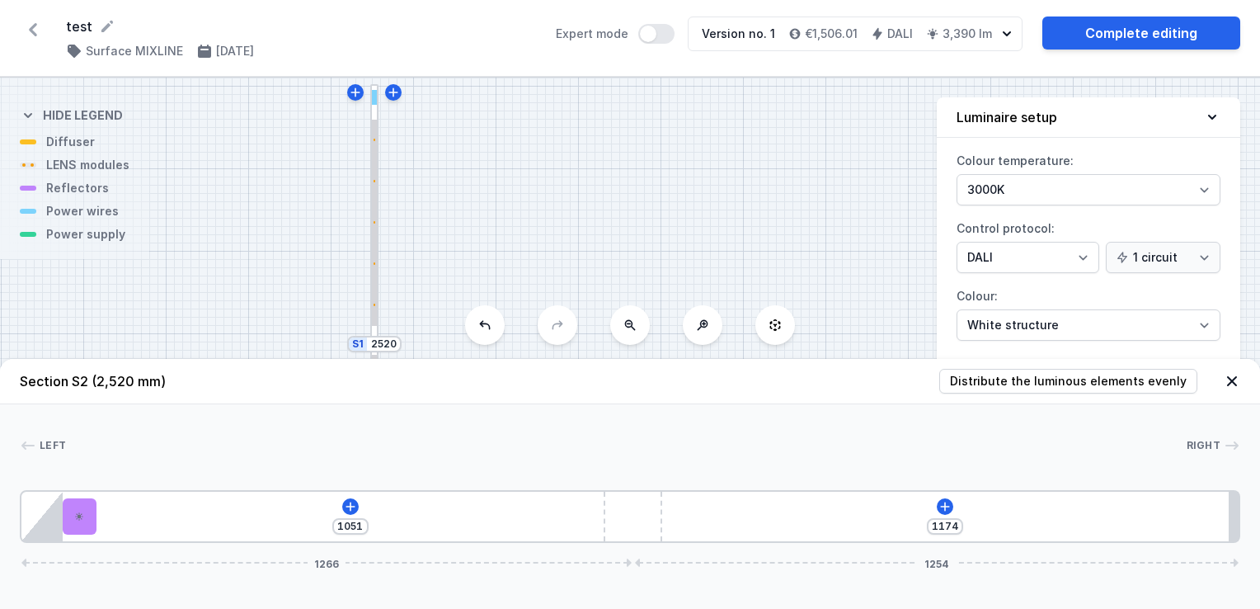
drag, startPoint x: 75, startPoint y: 519, endPoint x: 468, endPoint y: 510, distance: 393.5
click at [468, 510] on div "1051 1174 1266 1254" at bounding box center [630, 516] width 1221 height 53
click at [85, 520] on div at bounding box center [80, 516] width 34 height 36
select select "1523"
click at [108, 465] on icon at bounding box center [105, 469] width 13 height 13
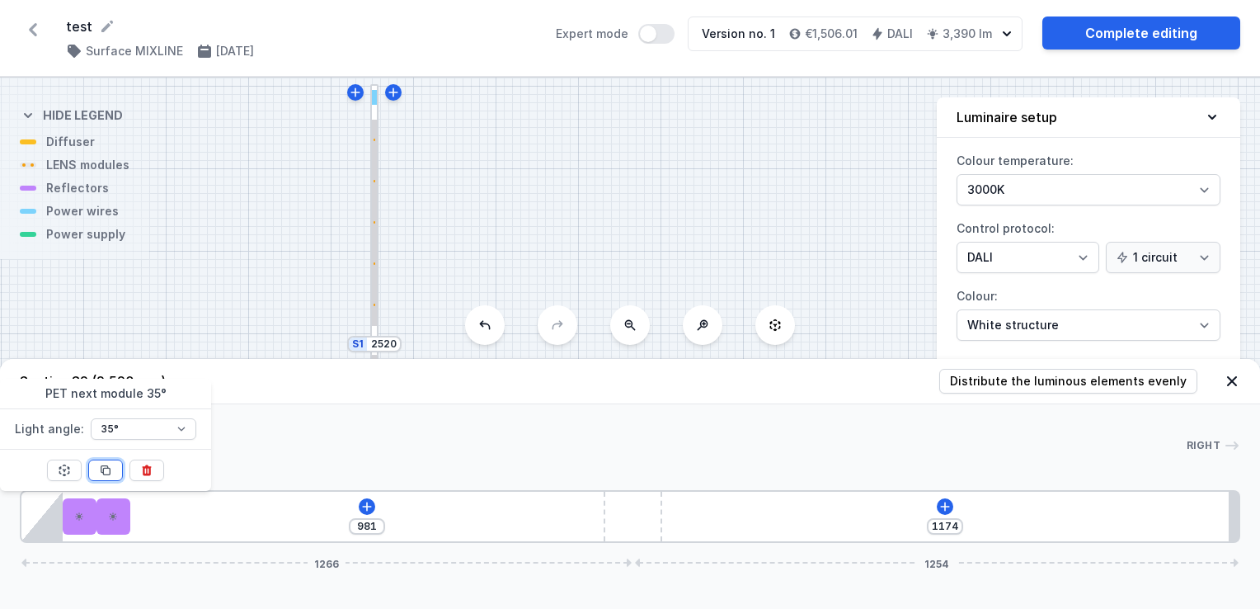
click at [108, 465] on icon at bounding box center [105, 469] width 13 height 13
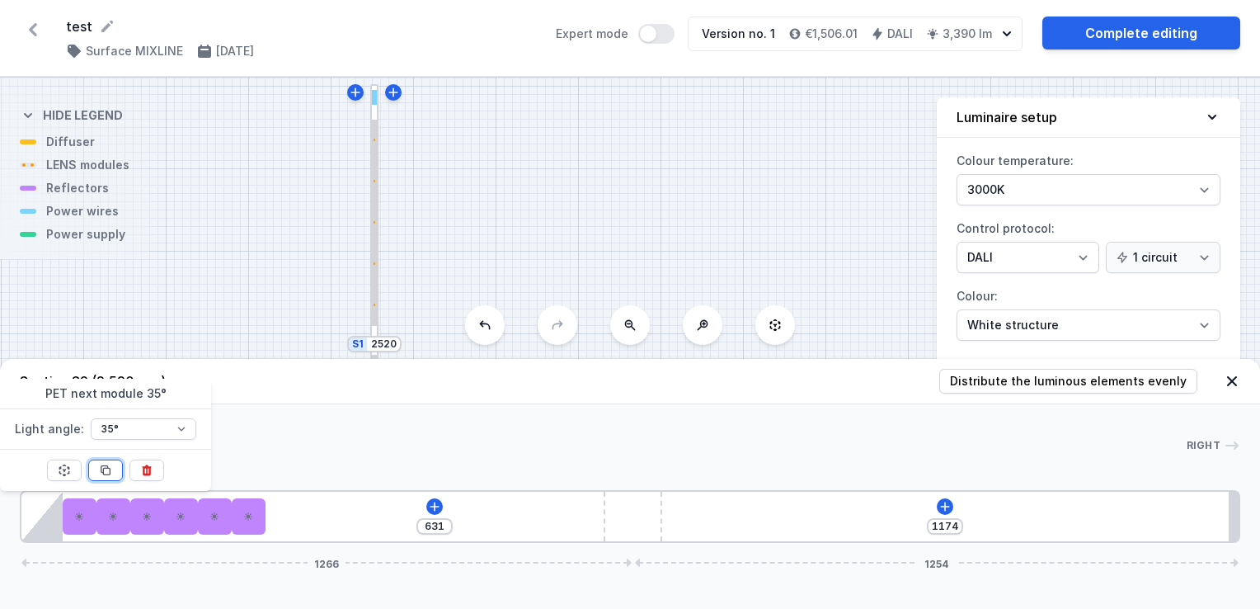
click at [108, 465] on icon at bounding box center [105, 469] width 13 height 13
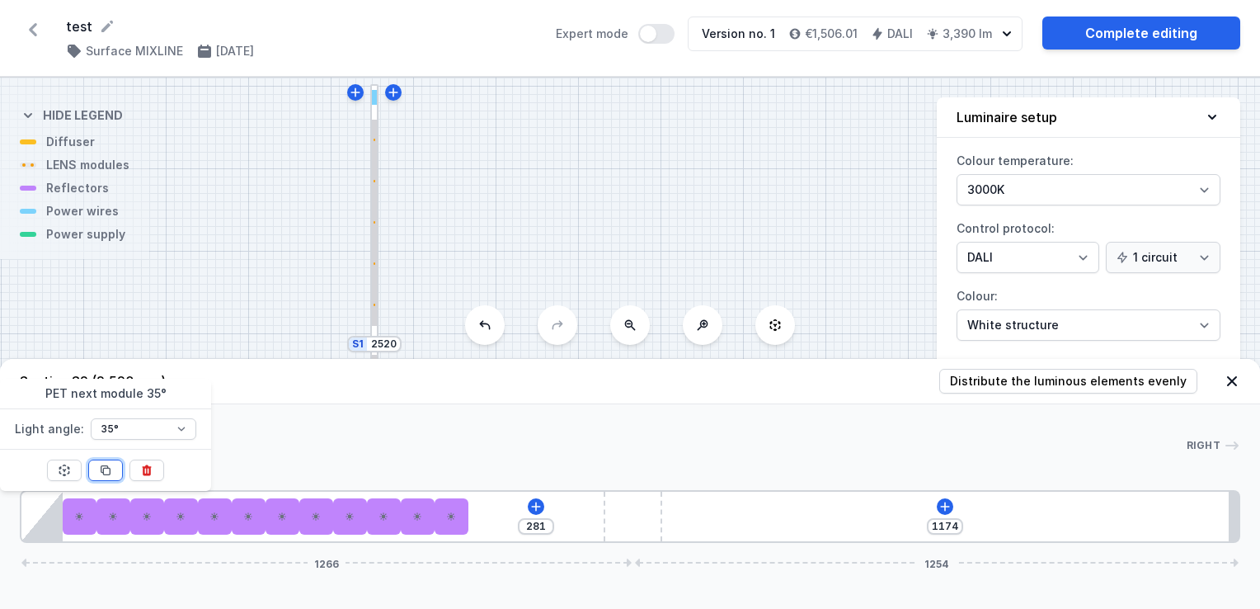
click at [108, 465] on icon at bounding box center [105, 469] width 13 height 13
type input "211"
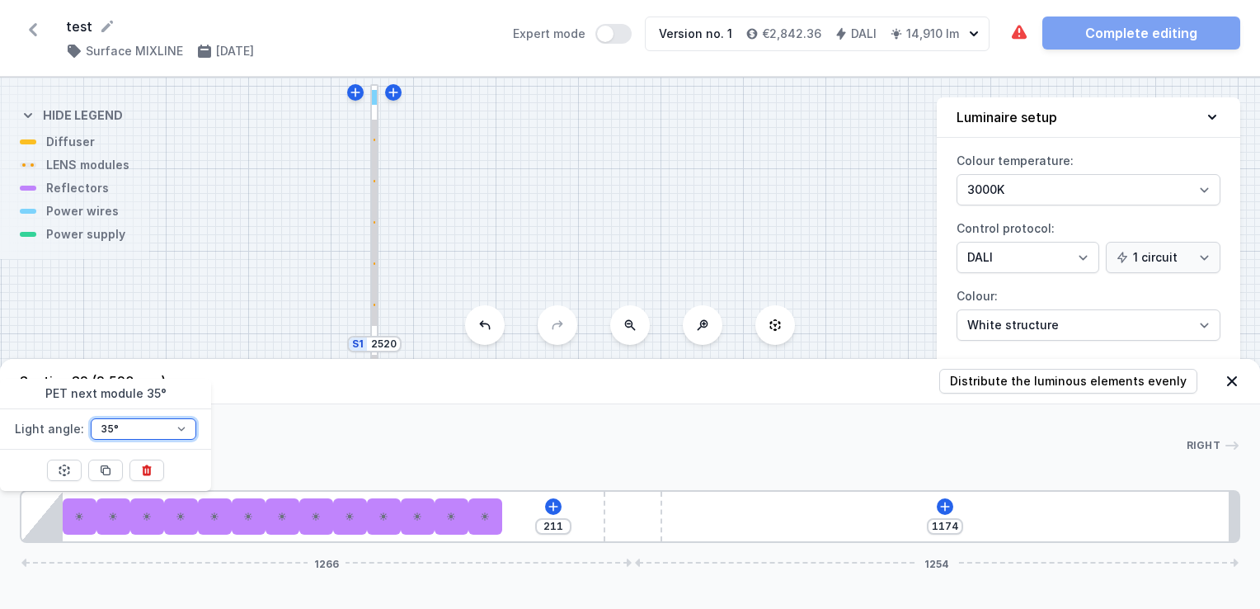
click at [165, 427] on select "18° 35° 50°" at bounding box center [144, 428] width 106 height 21
select select "1522"
click at [91, 418] on select "18° 35° 50°" at bounding box center [144, 428] width 106 height 21
click at [408, 427] on div "Left Right 1 2 3 3 3 3 3 3 3 3 3 3 3 3 4 5 211 1174 1266 1254 85 70 70 70 70 70…" at bounding box center [630, 473] width 1260 height 139
click at [954, 510] on div "211 1174 1266 1254" at bounding box center [630, 516] width 1221 height 53
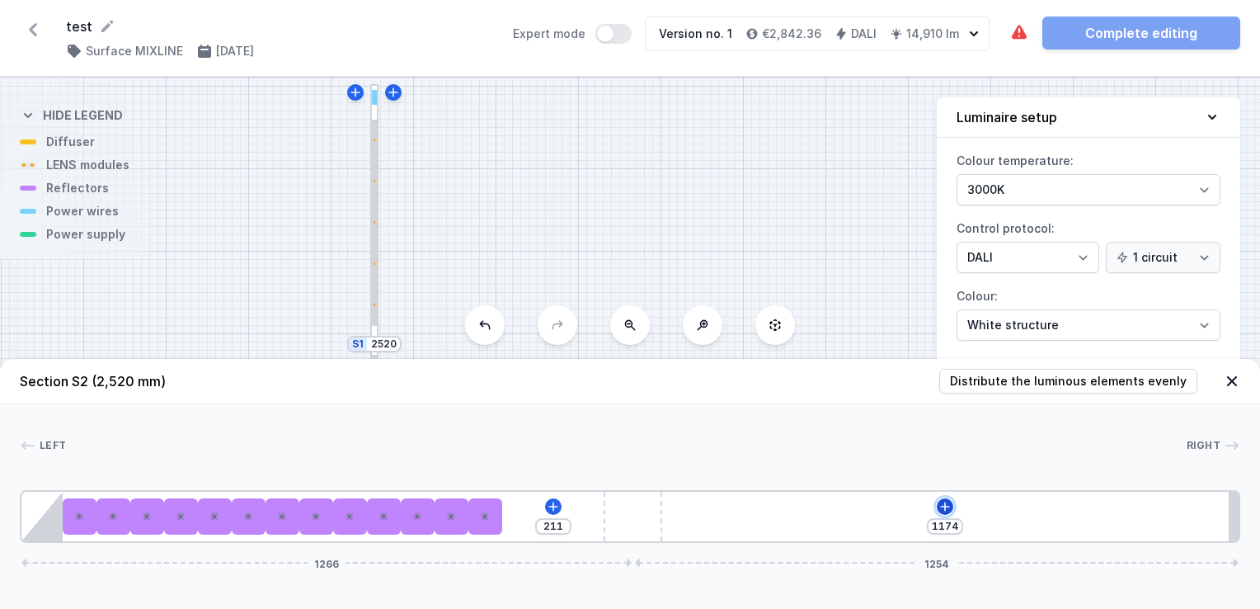
click at [947, 510] on icon at bounding box center [945, 506] width 13 height 13
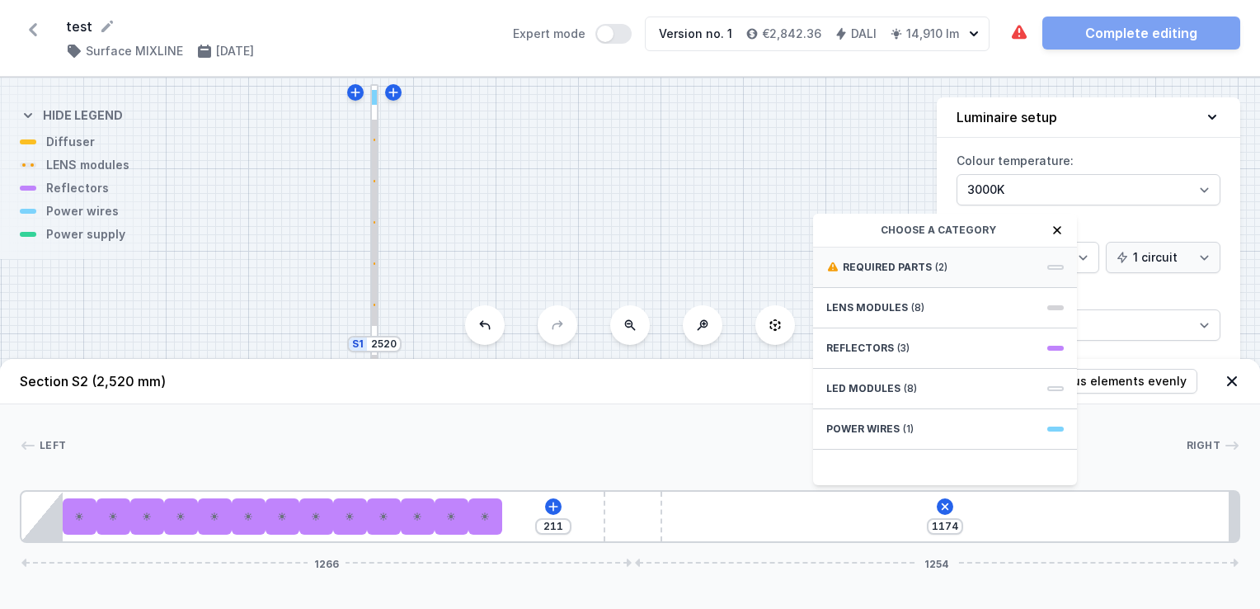
click at [891, 269] on span "Required parts" at bounding box center [887, 267] width 89 height 13
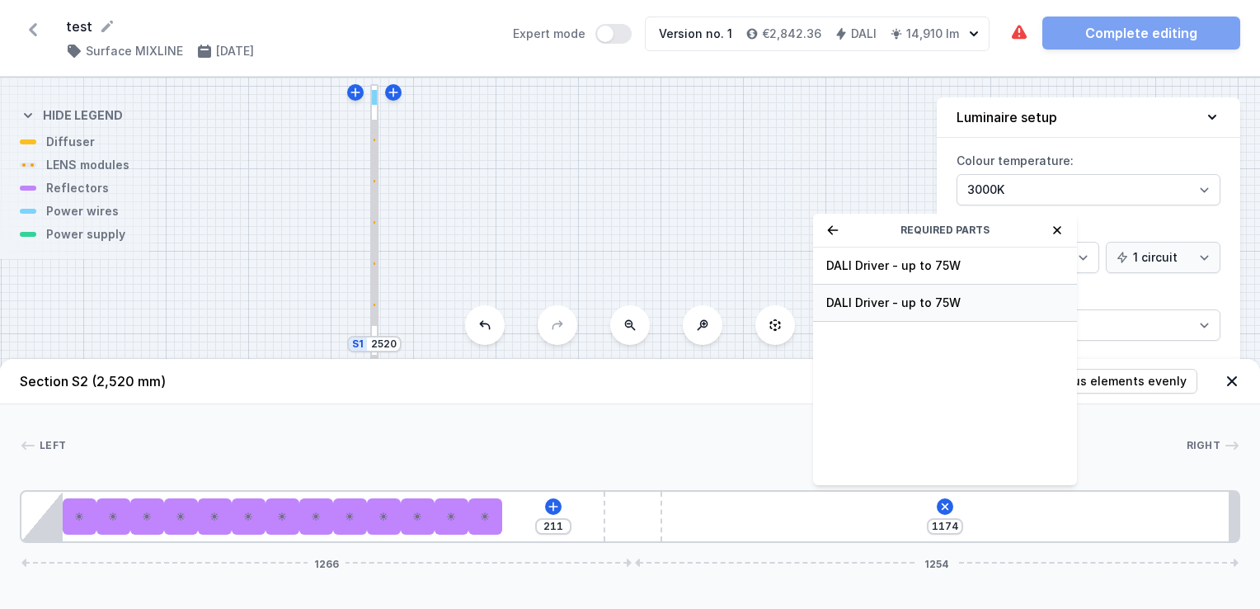
click at [885, 299] on span "DALI Driver - up to 75W" at bounding box center [945, 302] width 238 height 16
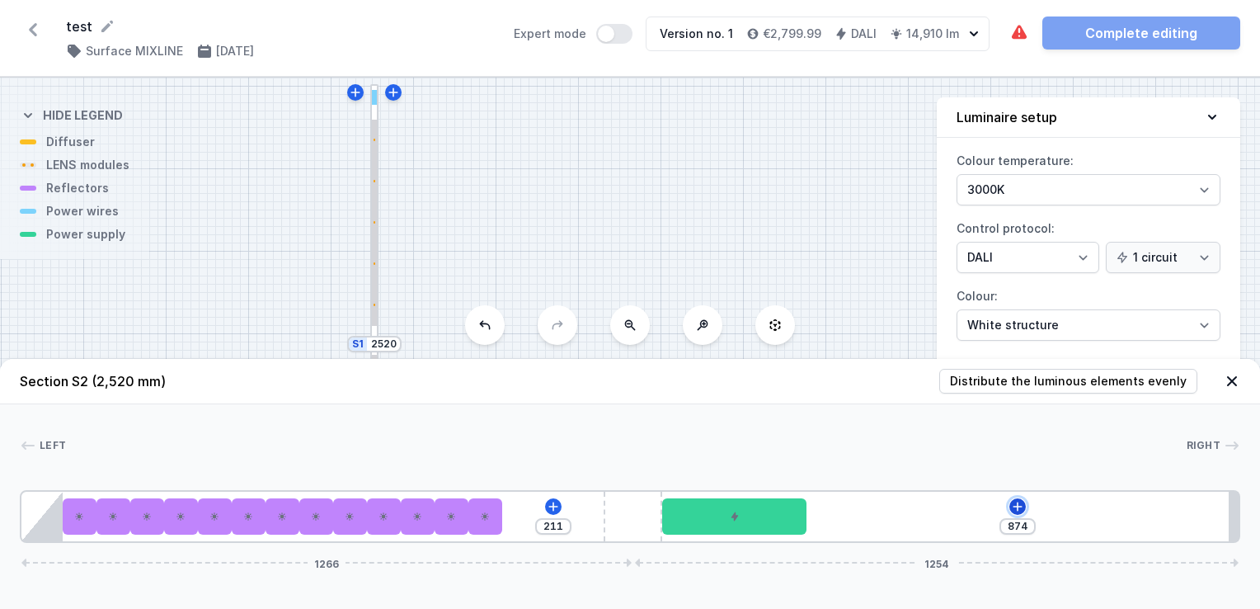
click at [1019, 503] on icon at bounding box center [1018, 505] width 9 height 9
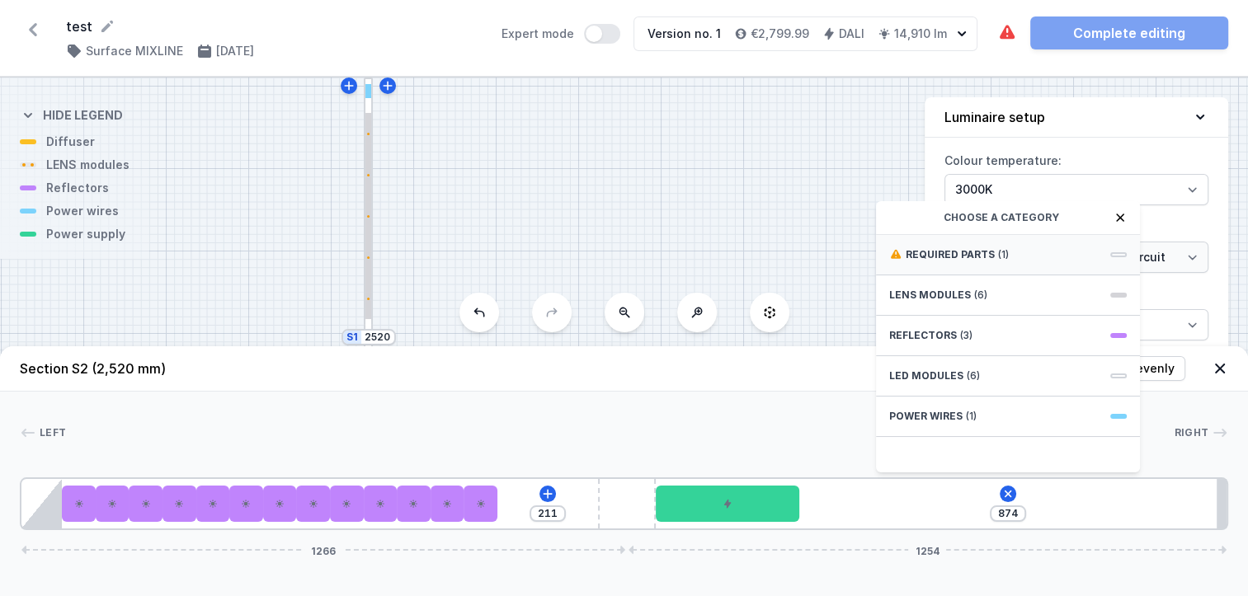
click at [999, 261] on span "(1)" at bounding box center [1003, 254] width 11 height 13
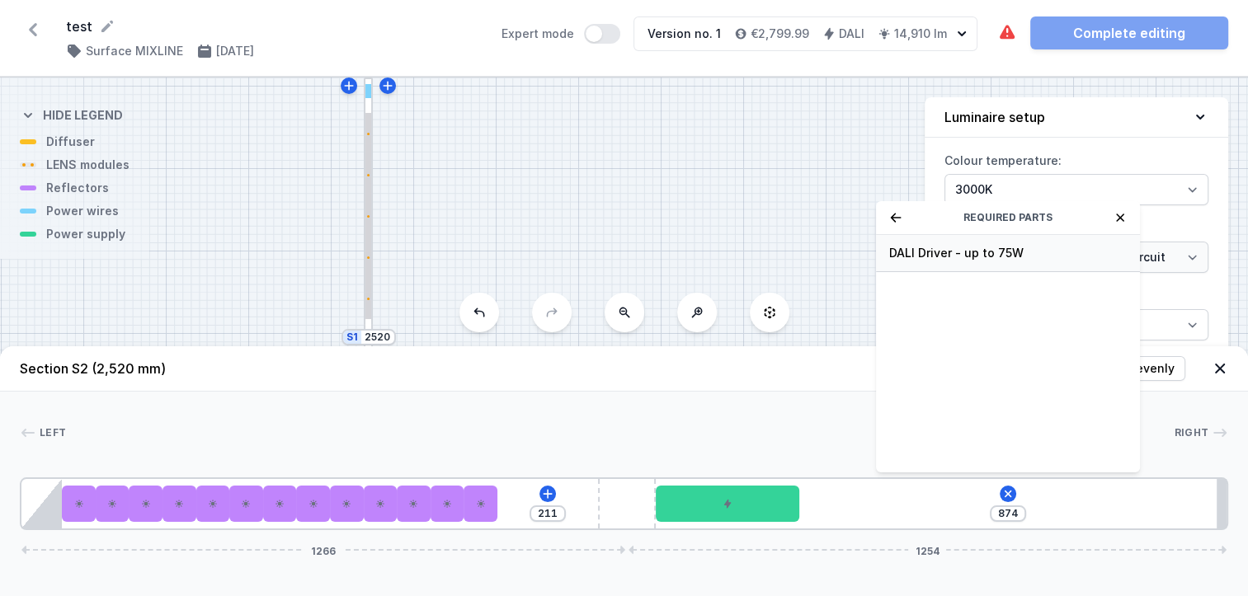
click at [985, 261] on span "DALI Driver - up to 75W" at bounding box center [1008, 253] width 238 height 16
type input "574"
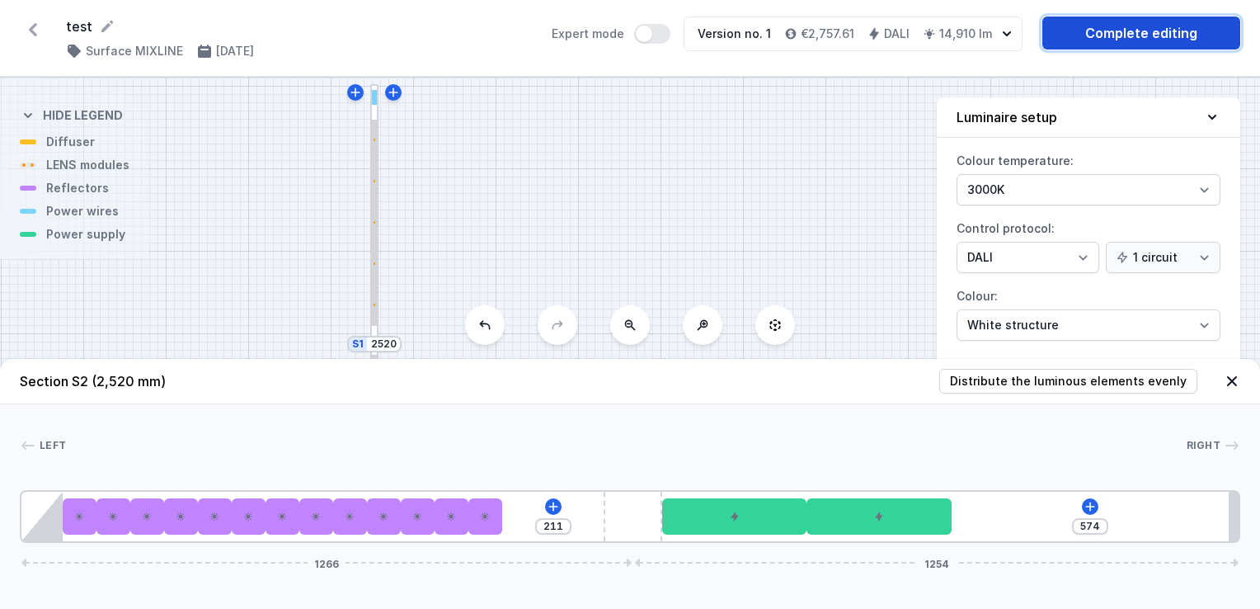
click at [1142, 28] on link "Complete editing" at bounding box center [1141, 32] width 198 height 33
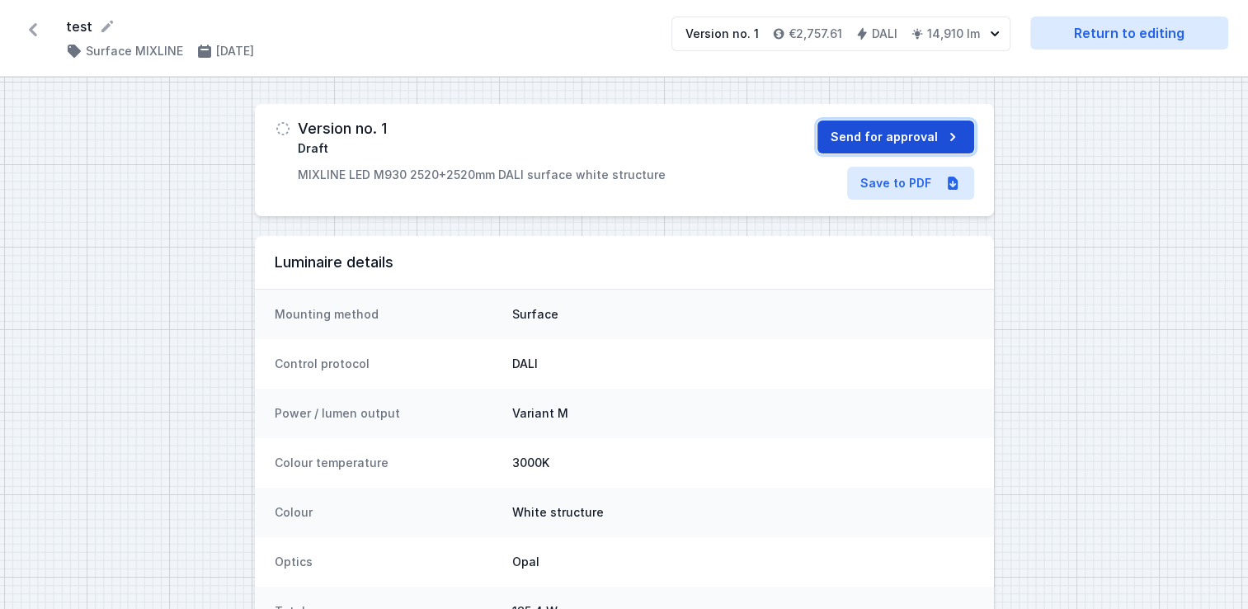
click at [891, 134] on button "Send for approval" at bounding box center [895, 136] width 157 height 33
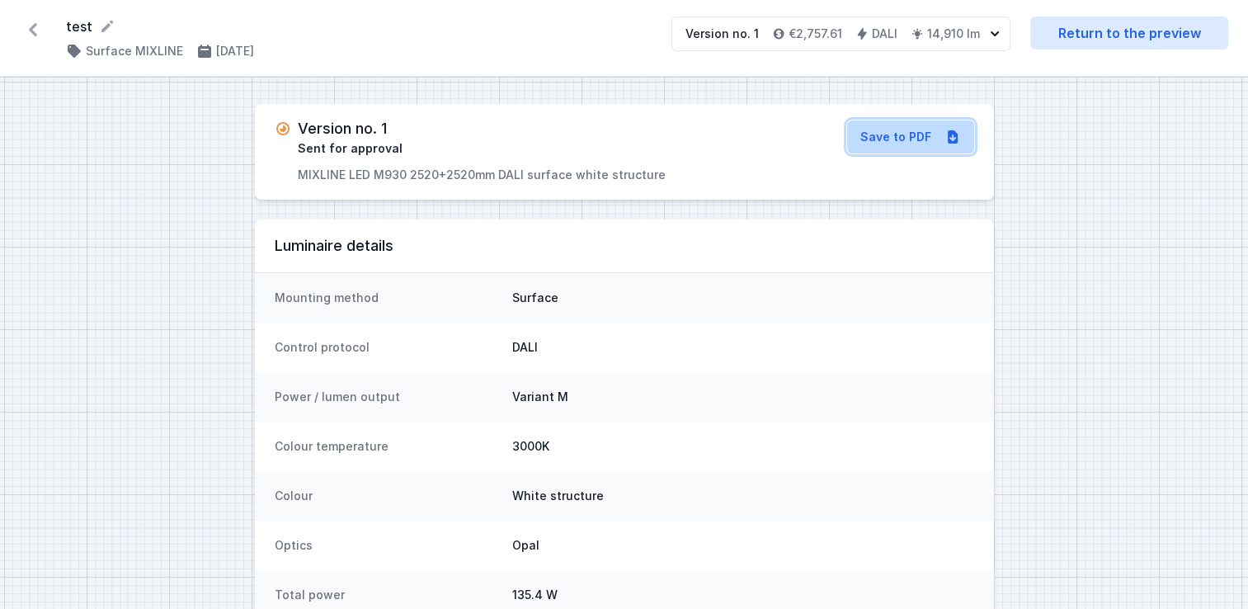
click at [915, 129] on link "Save to PDF" at bounding box center [910, 136] width 127 height 33
